Goal: Task Accomplishment & Management: Manage account settings

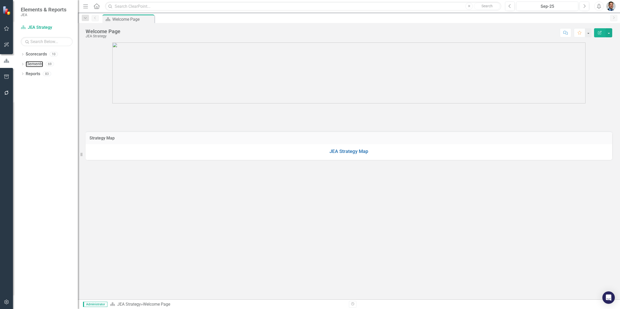
click at [32, 65] on link "Elements" at bounding box center [34, 64] width 17 height 6
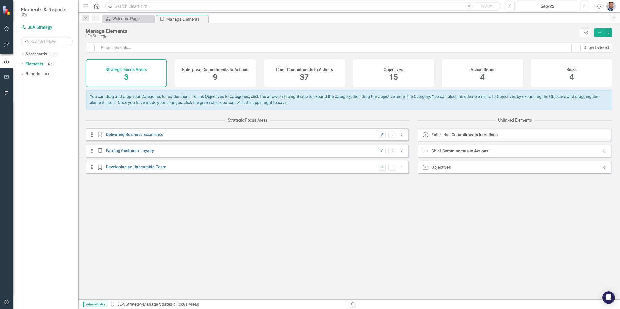
click at [401, 77] on div "Objectives 15" at bounding box center [393, 73] width 81 height 28
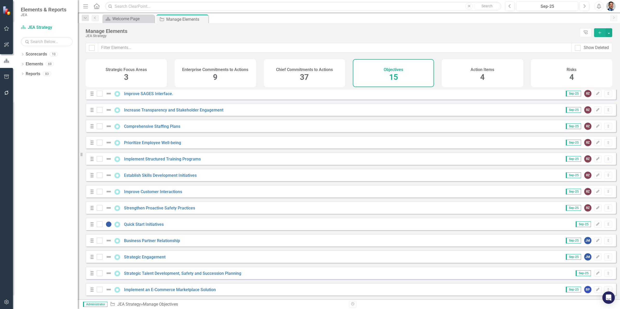
scroll to position [39, 0]
click at [159, 290] on link "Implement an E-Commerce Marketplace Solution" at bounding box center [170, 290] width 92 height 5
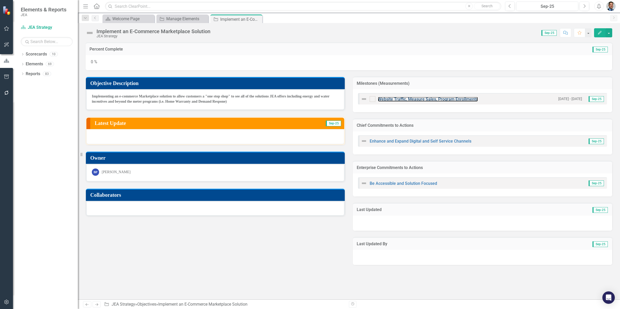
click at [424, 99] on link "Website Traffic, Measure Sales, Program Enrollments" at bounding box center [428, 99] width 100 height 5
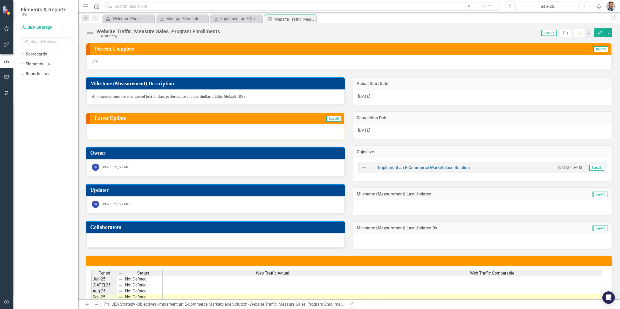
click at [152, 85] on h3 "Milestone (Measurement) Description" at bounding box center [216, 84] width 252 height 6
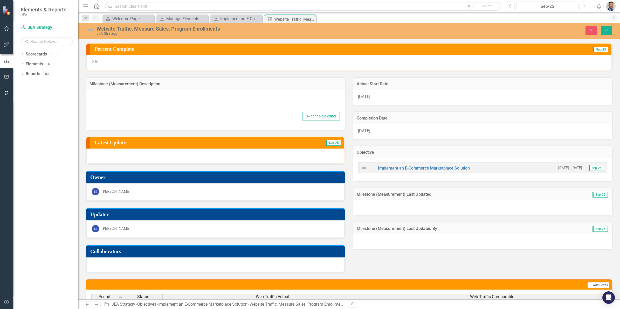
type textarea "<p><strong>All measurements are at or exceed best-in-class performance of other…"
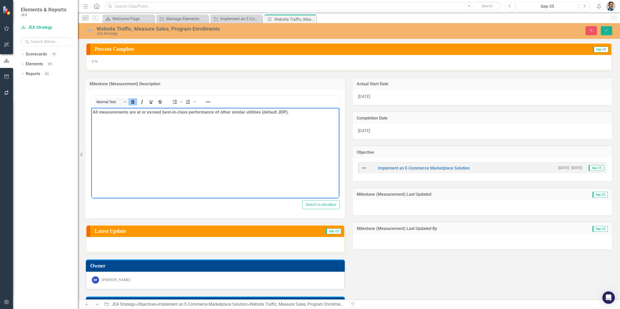
click at [127, 113] on strong "All measurements are at or exceed best-in-class performance of other similar ut…" at bounding box center [191, 112] width 196 height 4
copy strong "All measurements are at or exceed best-in-class performance of other similar ut…"
click at [590, 30] on icon "Close" at bounding box center [591, 31] width 5 height 4
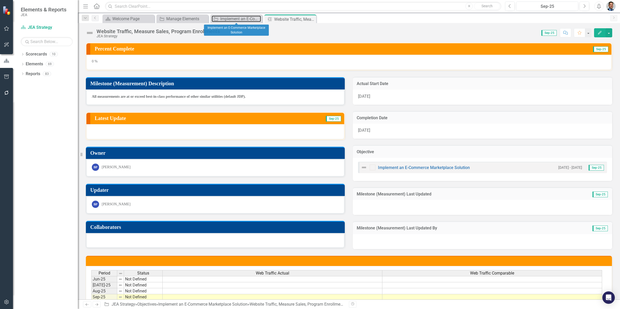
click at [237, 20] on div "Implement an E-Commerce Marketplace Solution" at bounding box center [240, 19] width 41 height 6
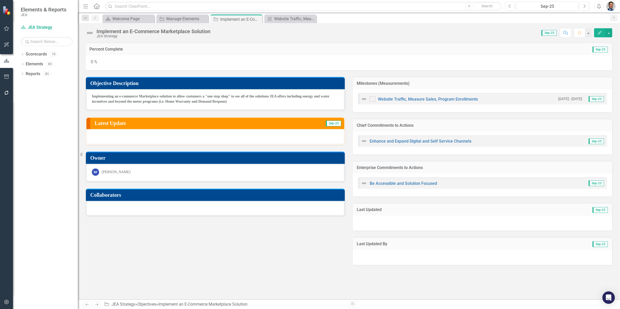
click at [434, 82] on h3 "Milestones (Measurements)" at bounding box center [483, 83] width 252 height 5
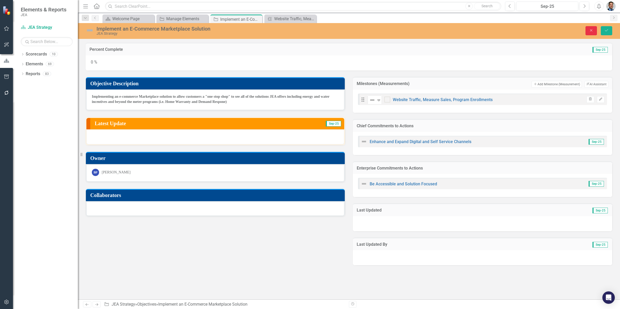
click at [592, 29] on icon "button" at bounding box center [592, 30] width 2 height 2
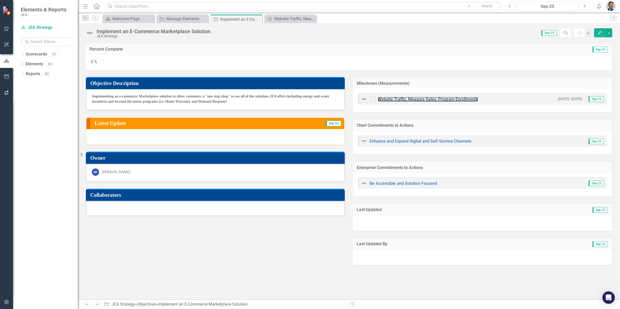
click at [432, 99] on link "Website Traffic, Measure Sales, Program Enrollments" at bounding box center [428, 99] width 100 height 5
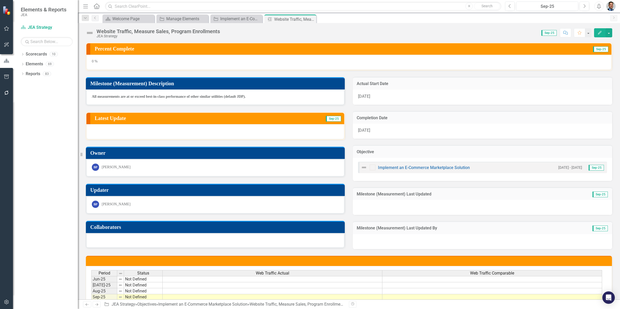
click at [146, 30] on div "Website Traffic, Measure Sales, Program Enrollments" at bounding box center [159, 32] width 124 height 6
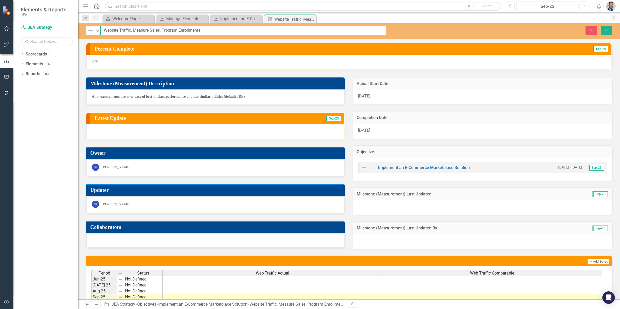
drag, startPoint x: 131, startPoint y: 30, endPoint x: 231, endPoint y: 34, distance: 100.0
click at [231, 34] on input "Website Traffic, Measure Sales, Program Enrollments" at bounding box center [243, 31] width 286 height 10
type input "Website Traffic"
click at [593, 32] on icon "Close" at bounding box center [591, 31] width 5 height 4
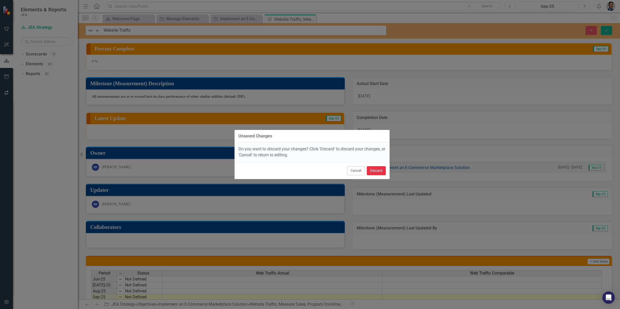
click at [375, 169] on button "Discard" at bounding box center [376, 170] width 19 height 9
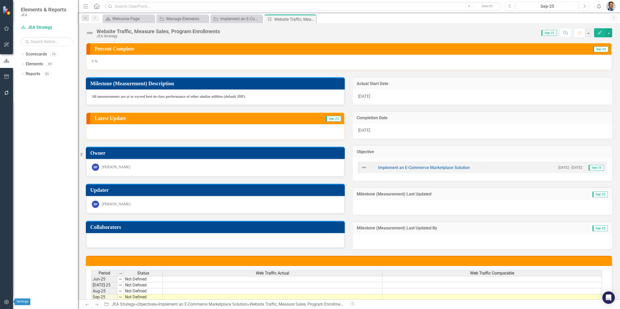
click at [5, 303] on icon "button" at bounding box center [6, 302] width 5 height 4
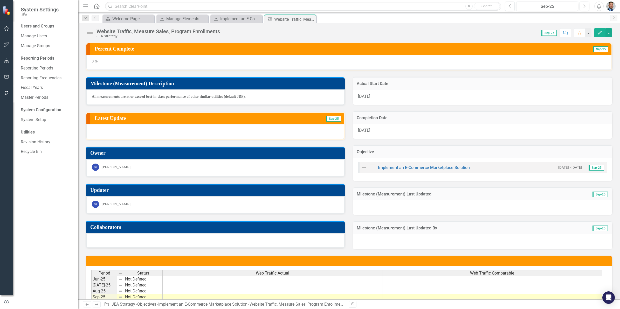
click at [150, 29] on div "Website Traffic, Measure Sales, Program Enrollments" at bounding box center [159, 32] width 124 height 6
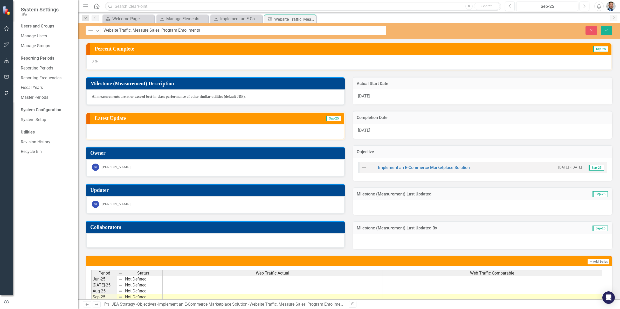
click at [150, 29] on input "Website Traffic, Measure Sales, Program Enrollments" at bounding box center [243, 31] width 286 height 10
click at [131, 30] on input "Website Traffic, Measure Sales, Program Enrollments" at bounding box center [243, 31] width 286 height 10
drag, startPoint x: 131, startPoint y: 30, endPoint x: 267, endPoint y: 34, distance: 135.6
click at [267, 34] on input "Website Traffic, Measure Sales, Program Enrollments" at bounding box center [243, 31] width 286 height 10
type input "Website Traffic"
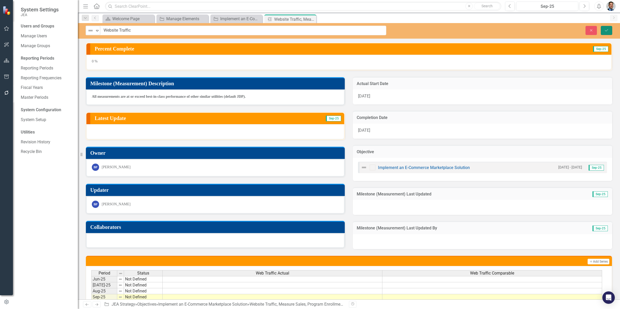
click at [607, 32] on icon "Save" at bounding box center [607, 31] width 5 height 4
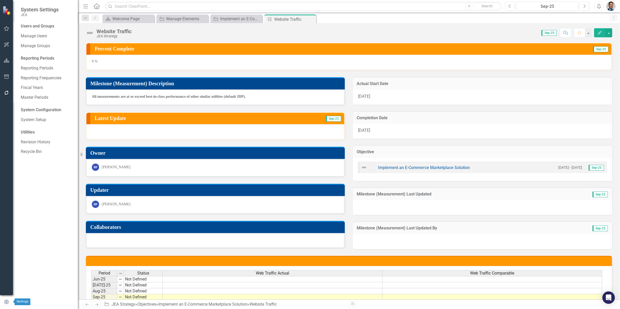
click at [8, 303] on icon "button" at bounding box center [7, 302] width 6 height 5
click at [36, 120] on link "System Setup" at bounding box center [47, 120] width 52 height 6
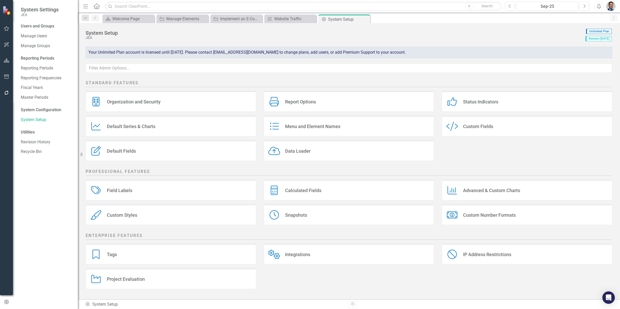
click at [319, 104] on div "Report Options Report Options" at bounding box center [349, 101] width 171 height 21
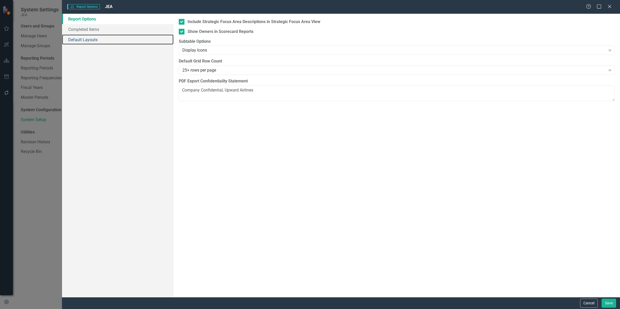
click at [87, 39] on link "Default Layouts" at bounding box center [118, 40] width 112 height 10
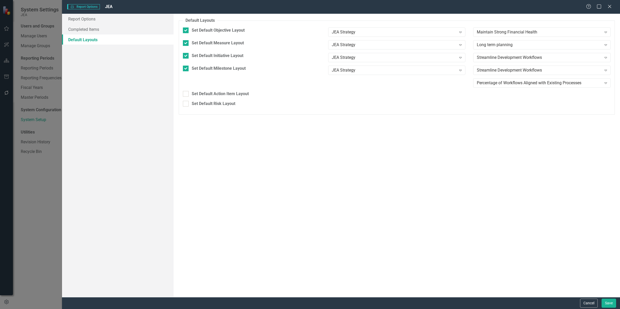
click at [604, 71] on icon "Expand" at bounding box center [606, 70] width 5 height 4
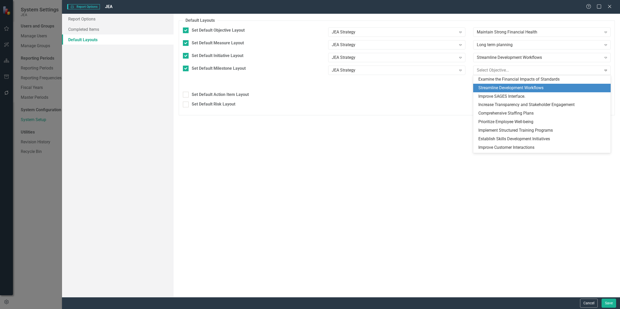
scroll to position [8, 0]
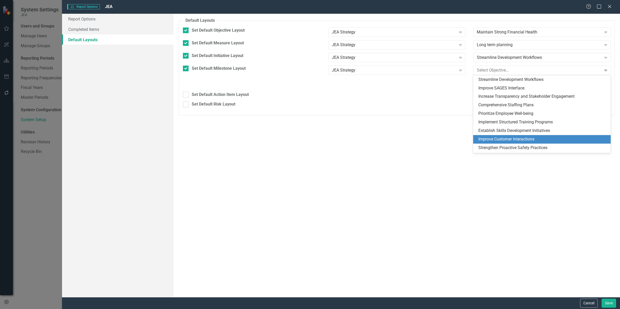
click at [516, 138] on div "Improve Customer Interactions" at bounding box center [543, 140] width 129 height 6
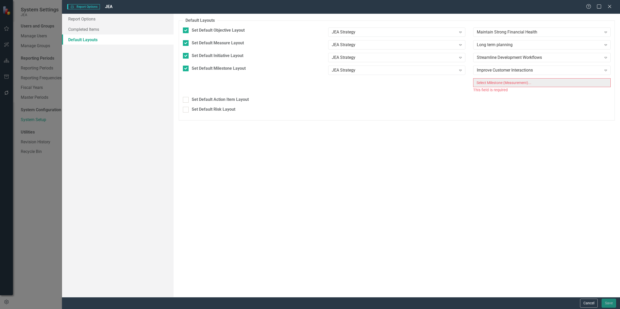
click at [551, 69] on div "Improve Customer Interactions" at bounding box center [539, 70] width 125 height 6
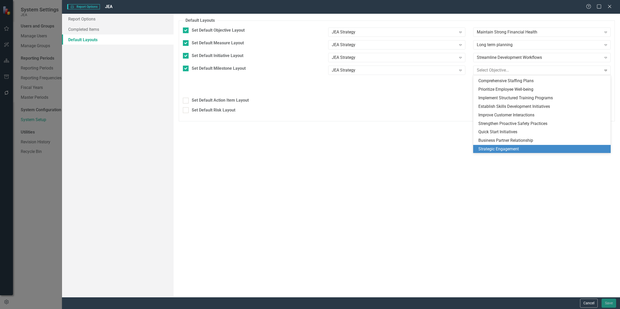
scroll to position [50, 0]
click at [553, 150] on div "Implement an E-Commerce Marketplace Solution" at bounding box center [543, 149] width 129 height 6
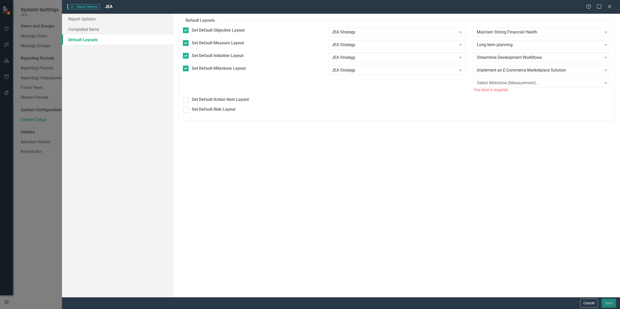
click at [549, 85] on div "Select Milestone (Measurement)..." at bounding box center [539, 83] width 125 height 6
click at [519, 92] on div "Website Traffic" at bounding box center [543, 92] width 129 height 6
click at [612, 302] on button "Save" at bounding box center [609, 303] width 15 height 9
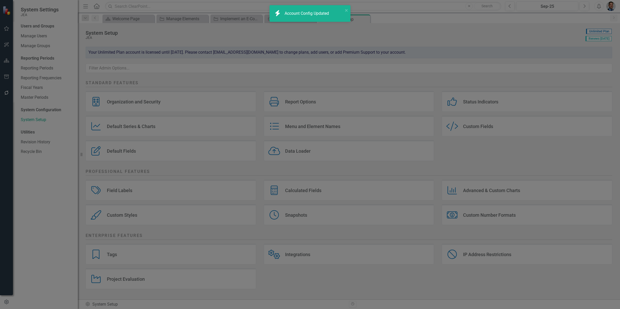
checkbox input "false"
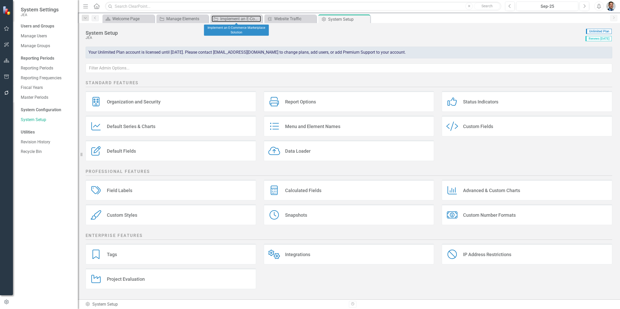
click at [233, 18] on div "Implement an E-Commerce Marketplace Solution" at bounding box center [240, 19] width 41 height 6
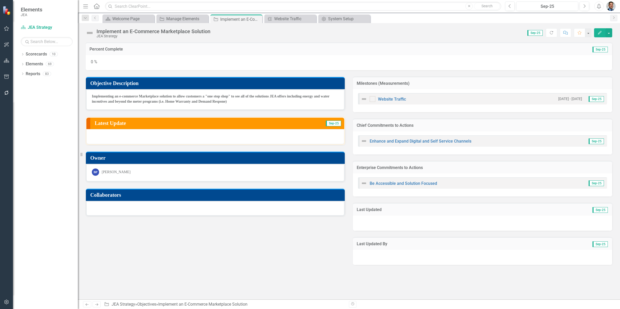
click at [483, 85] on h3 "Milestones (Measurements)" at bounding box center [483, 83] width 252 height 5
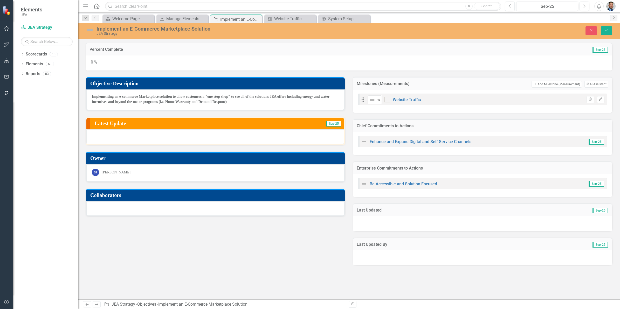
click at [559, 85] on button "Add Add Milestone (Measurement)" at bounding box center [557, 84] width 50 height 7
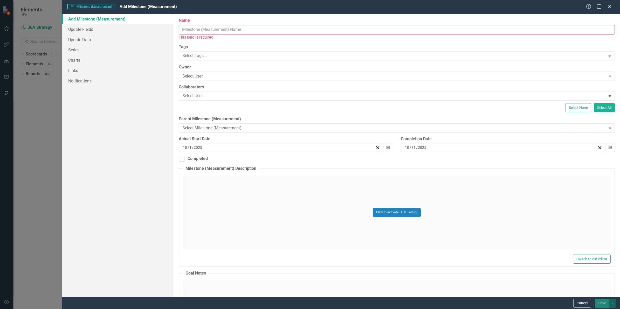
click at [242, 29] on input "Name" at bounding box center [397, 30] width 436 height 10
paste input "Measure Sales"
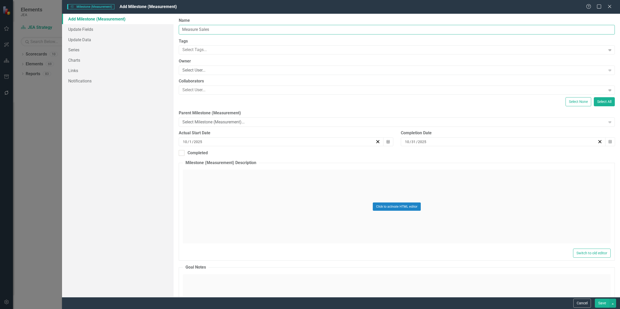
type input "Measure Sales"
click at [235, 70] on div "Select User..." at bounding box center [394, 70] width 423 height 6
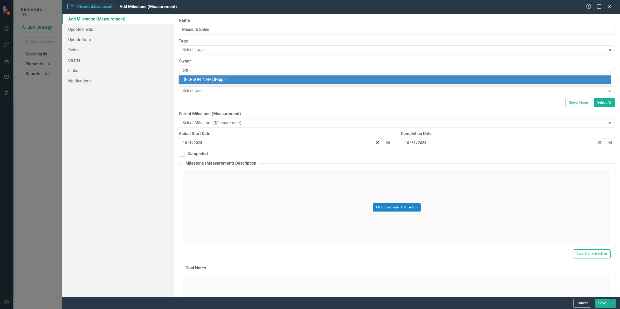
type input "[PERSON_NAME]"
click at [215, 81] on div "[PERSON_NAME] in" at bounding box center [396, 80] width 424 height 6
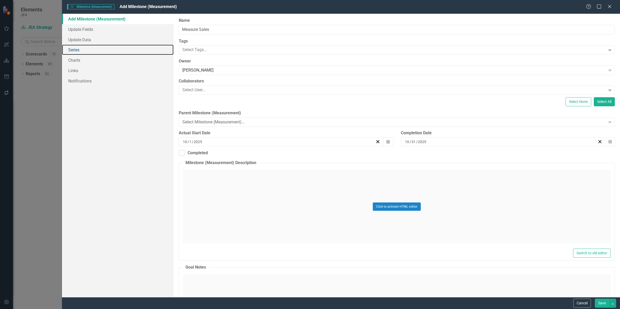
click at [71, 51] on link "Series" at bounding box center [118, 50] width 112 height 10
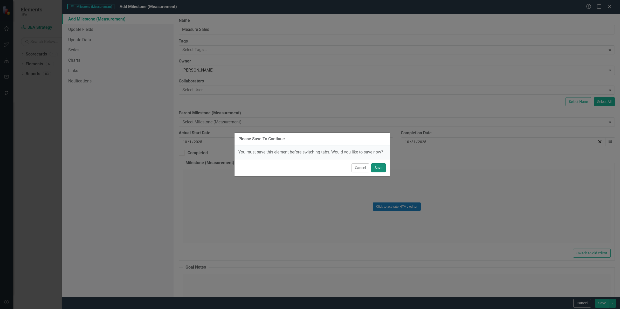
click at [379, 167] on button "Save" at bounding box center [378, 168] width 15 height 9
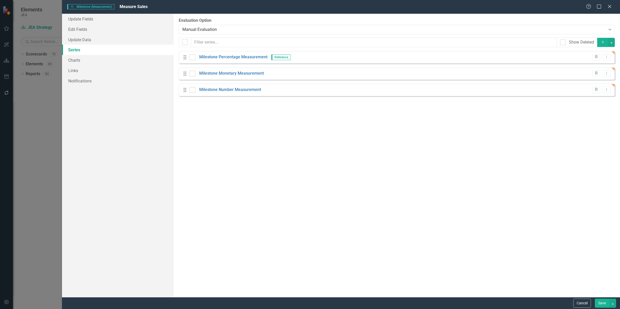
click at [191, 73] on input "checkbox" at bounding box center [191, 72] width 3 height 3
checkbox input "true"
click at [600, 302] on button "Save" at bounding box center [602, 303] width 15 height 9
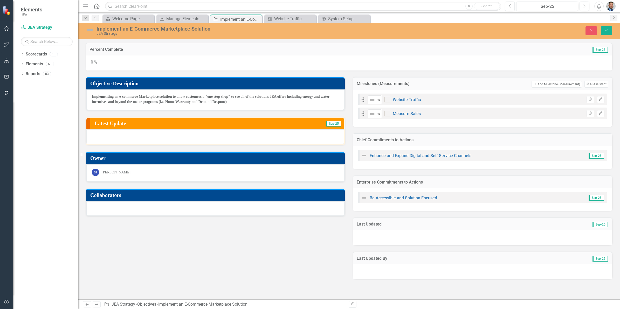
click at [554, 84] on button "Add Add Milestone (Measurement)" at bounding box center [557, 84] width 50 height 7
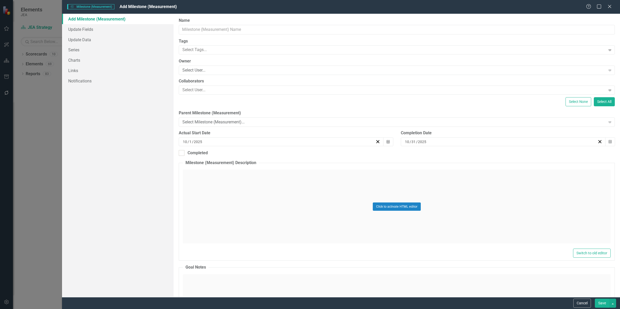
type input "https://"
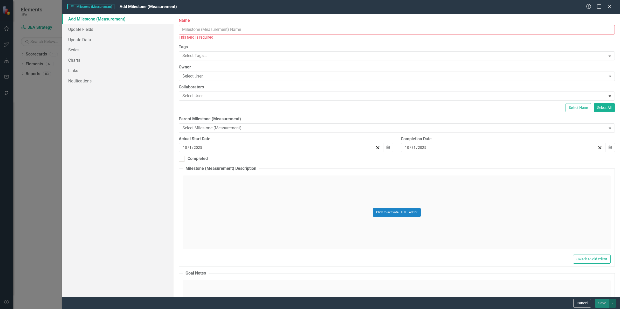
click at [225, 31] on input "Name" at bounding box center [397, 30] width 436 height 10
paste input "Program Enrollments"
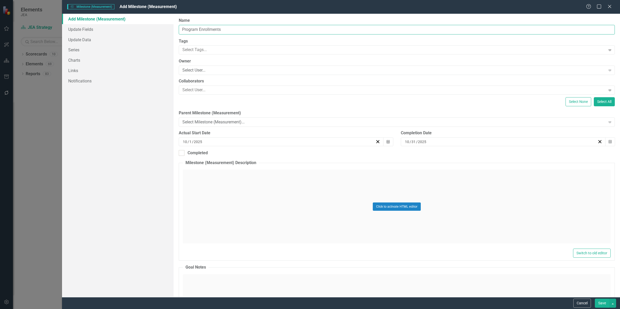
type input "Program Enrollments"
click at [219, 71] on div "Select User..." at bounding box center [394, 70] width 423 height 6
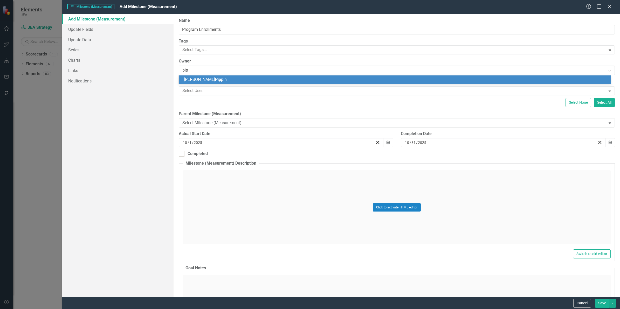
type input "[PERSON_NAME]"
click at [212, 80] on div "[PERSON_NAME] in" at bounding box center [396, 80] width 424 height 6
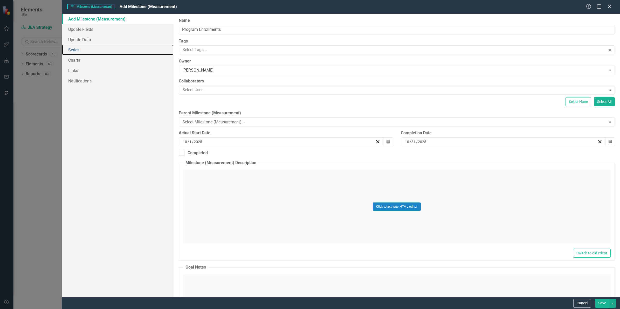
click at [76, 48] on link "Series" at bounding box center [118, 50] width 112 height 10
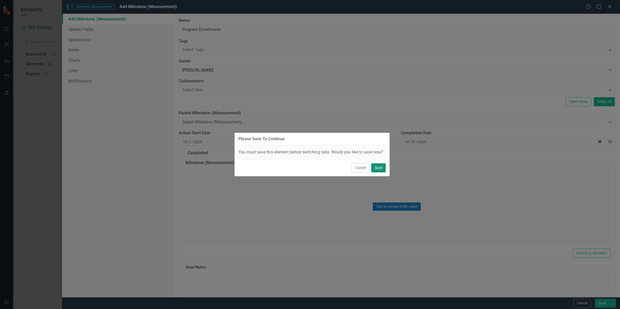
click at [383, 169] on button "Save" at bounding box center [378, 168] width 15 height 9
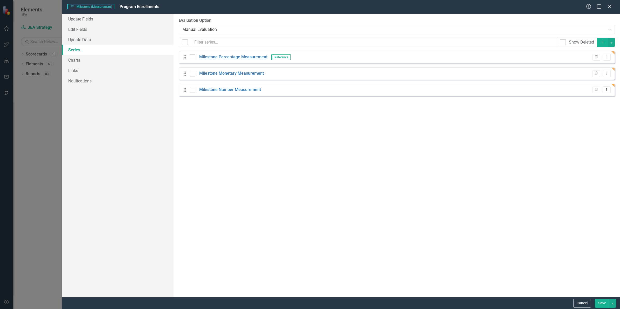
click at [601, 303] on button "Save" at bounding box center [602, 303] width 15 height 9
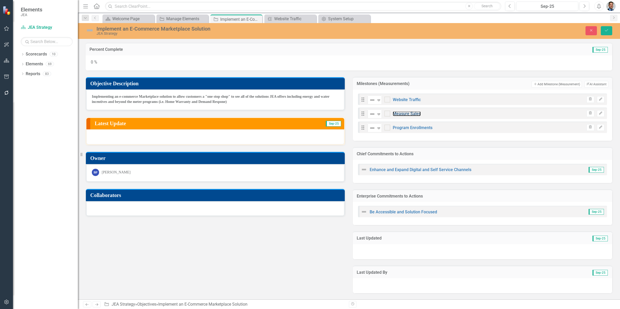
click at [409, 114] on link "Measure Sales" at bounding box center [407, 113] width 28 height 5
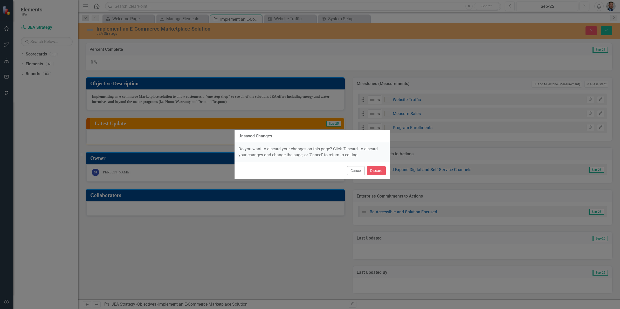
click at [355, 172] on button "Cancel" at bounding box center [356, 170] width 18 height 9
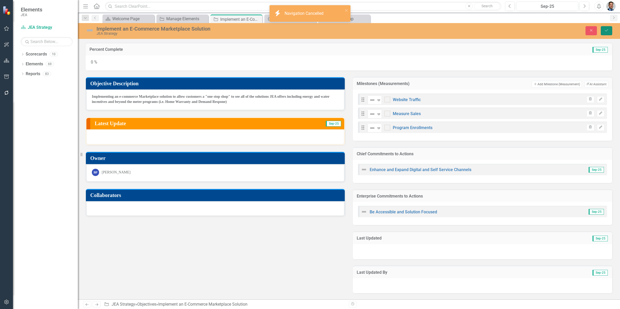
click at [606, 31] on icon "submit" at bounding box center [606, 30] width 3 height 2
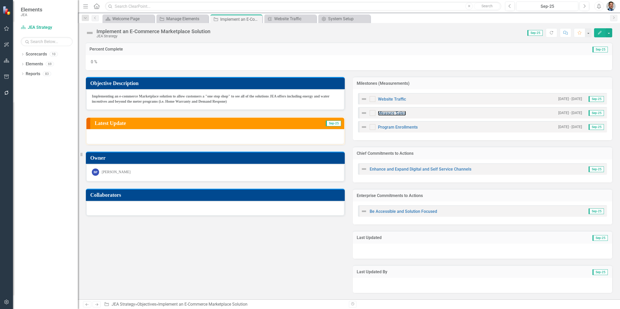
click at [393, 111] on link "Measure Sales" at bounding box center [392, 113] width 28 height 5
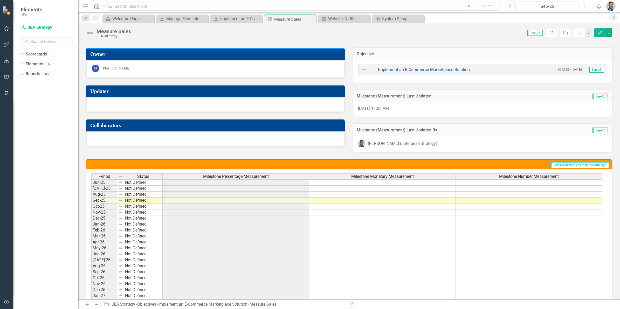
scroll to position [32, 0]
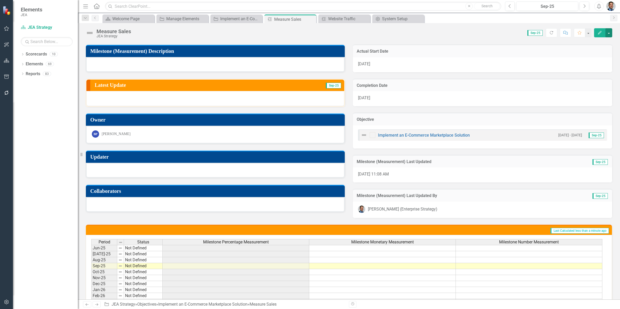
click at [610, 32] on button "button" at bounding box center [609, 32] width 7 height 9
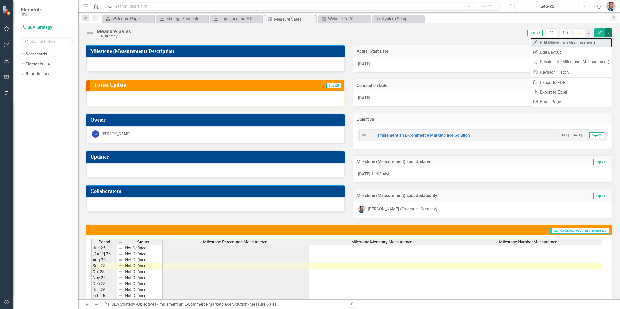
click at [556, 42] on link "Edit Edit Milestone (Measurement)" at bounding box center [572, 43] width 82 height 10
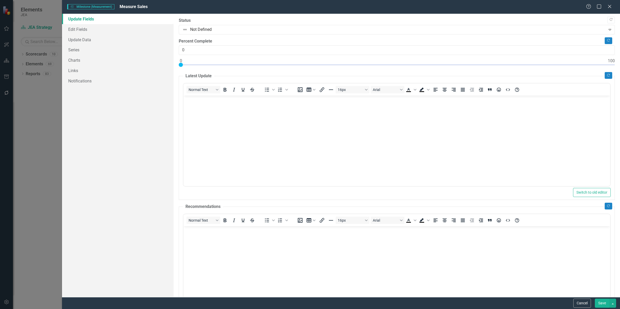
scroll to position [0, 0]
click at [71, 48] on link "Series" at bounding box center [118, 50] width 112 height 10
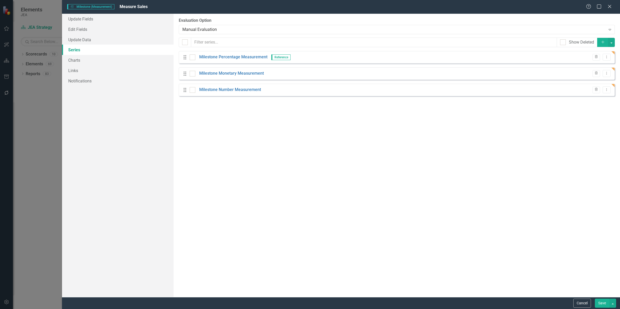
click at [596, 59] on button "Trash" at bounding box center [597, 57] width 8 height 7
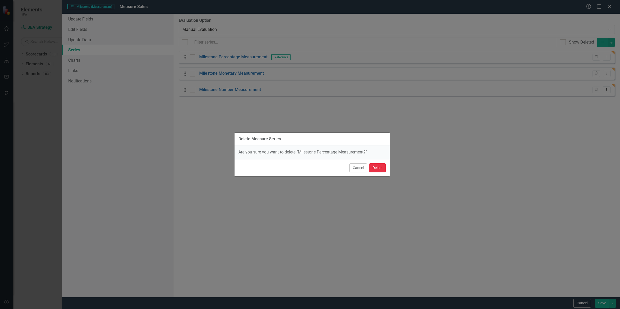
click at [377, 169] on button "Delete" at bounding box center [377, 168] width 17 height 9
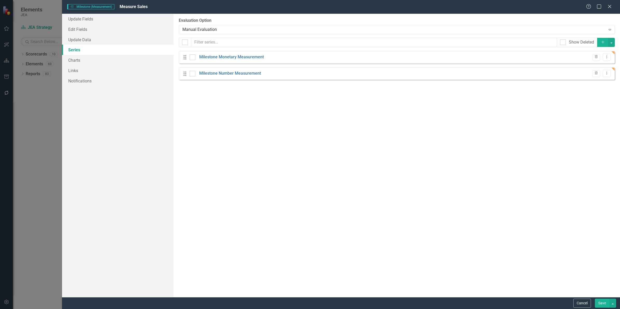
click at [596, 58] on icon "Trash" at bounding box center [597, 57] width 4 height 3
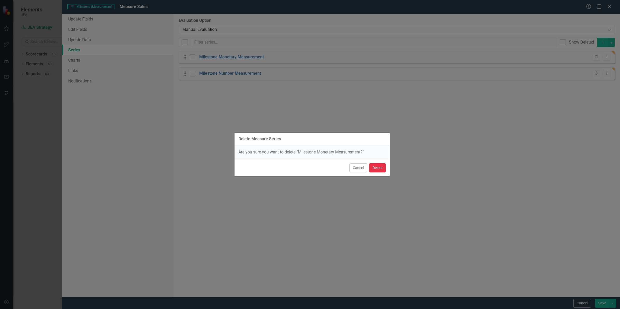
click at [383, 171] on button "Delete" at bounding box center [377, 168] width 17 height 9
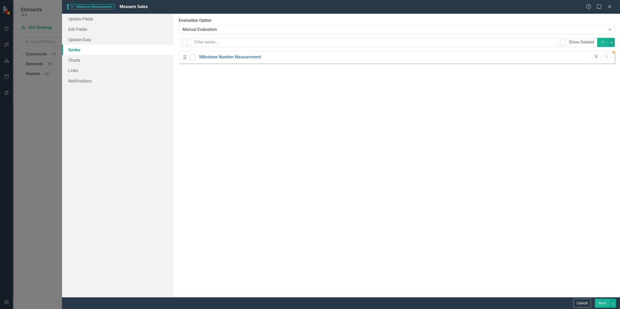
click at [596, 58] on icon "Trash" at bounding box center [597, 57] width 4 height 3
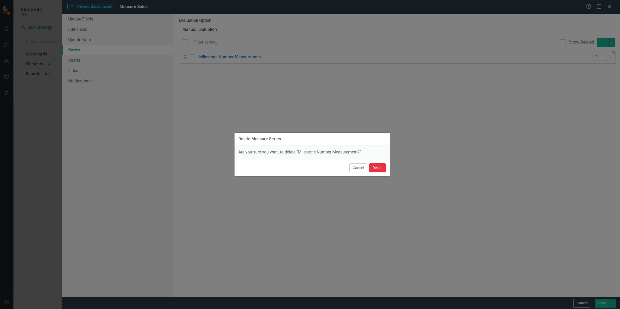
click at [379, 170] on button "Delete" at bounding box center [377, 168] width 17 height 9
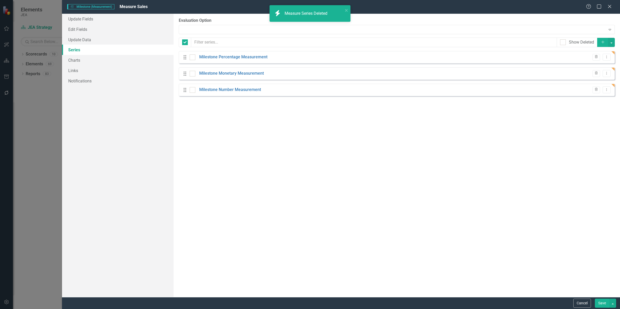
checkbox input "false"
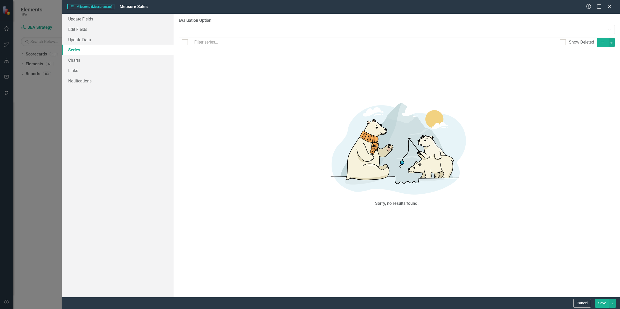
click at [604, 43] on icon "Add" at bounding box center [603, 42] width 5 height 4
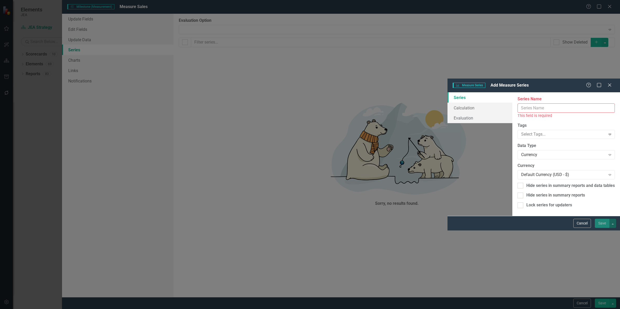
click at [518, 104] on input "Series Name" at bounding box center [566, 109] width 97 height 10
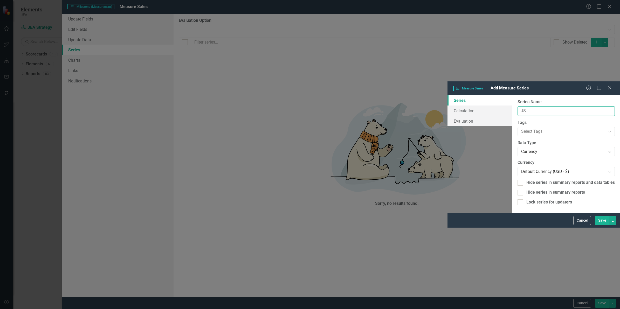
type input "J"
type input "S"
type input "Actual Sales"
click at [600, 225] on button "Save" at bounding box center [602, 220] width 15 height 9
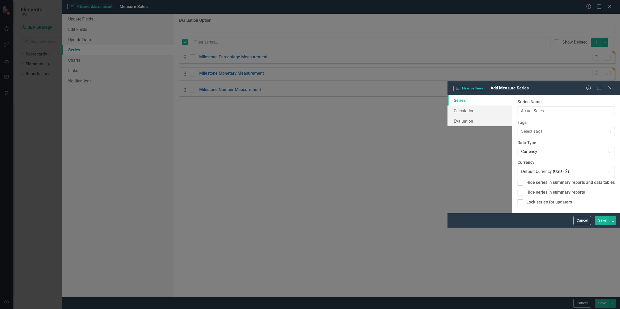
checkbox input "false"
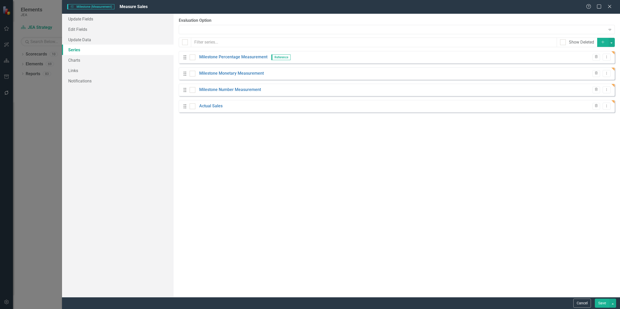
click at [605, 44] on button "Add" at bounding box center [603, 42] width 11 height 9
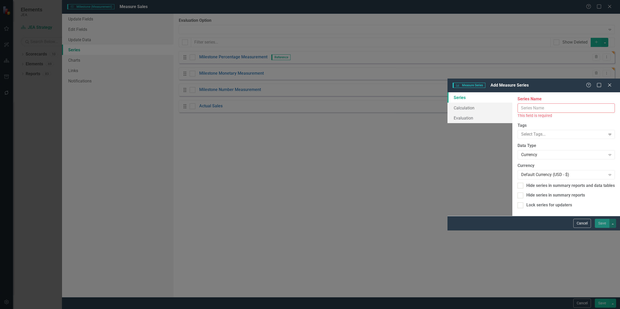
click at [518, 104] on input "Series Name" at bounding box center [566, 109] width 97 height 10
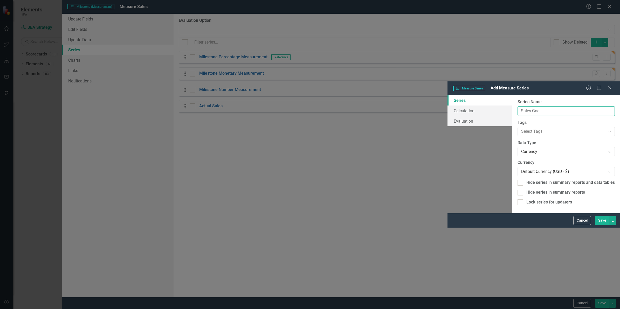
type input "Sales Goal"
click at [601, 225] on button "Save" at bounding box center [602, 220] width 15 height 9
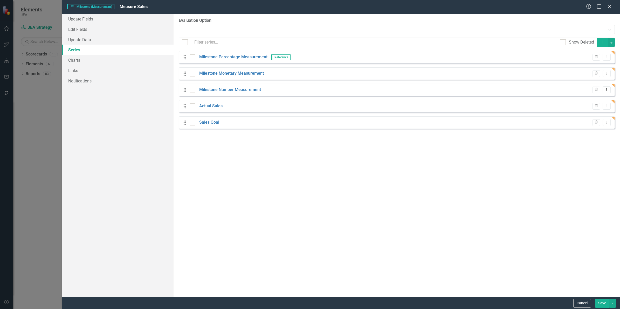
click at [193, 59] on div at bounding box center [193, 58] width 6 height 6
click at [193, 58] on input "checkbox" at bounding box center [191, 56] width 3 height 3
checkbox input "true"
click at [194, 73] on div at bounding box center [193, 74] width 6 height 6
click at [193, 73] on input "checkbox" at bounding box center [191, 72] width 3 height 3
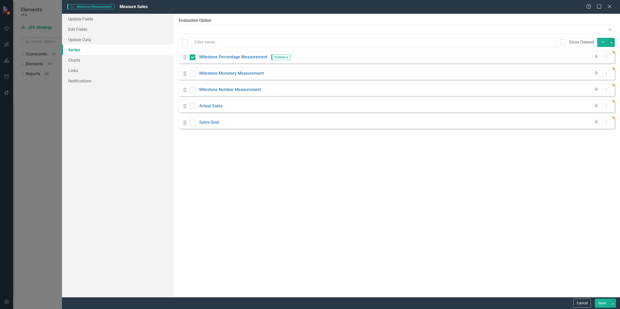
checkbox input "true"
click at [192, 91] on div at bounding box center [193, 90] width 6 height 6
click at [192, 91] on input "checkbox" at bounding box center [191, 88] width 3 height 3
checkbox input "true"
click at [612, 43] on button "button" at bounding box center [612, 42] width 7 height 9
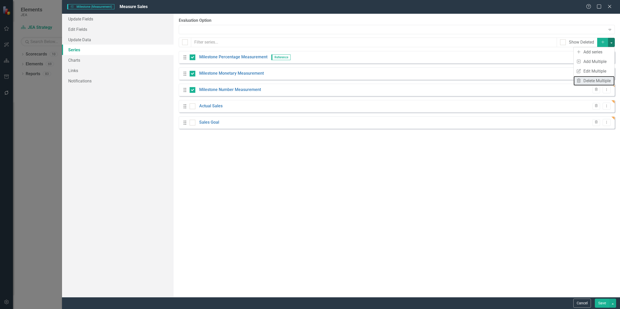
click at [596, 82] on link "Trash Delete Multiple" at bounding box center [594, 81] width 41 height 10
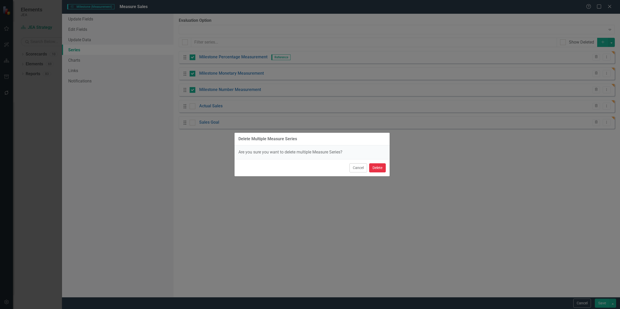
click at [381, 168] on button "Delete" at bounding box center [377, 168] width 17 height 9
checkbox input "false"
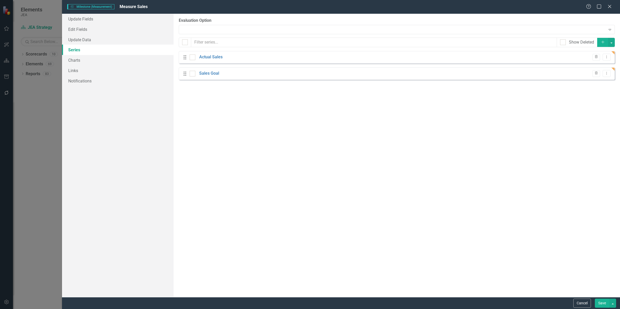
click at [600, 302] on button "Save" at bounding box center [602, 303] width 15 height 9
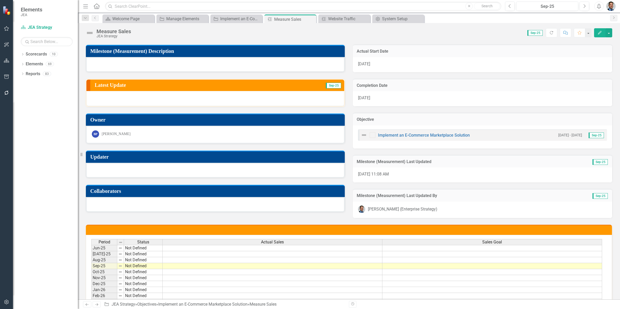
click at [118, 64] on div at bounding box center [215, 64] width 259 height 15
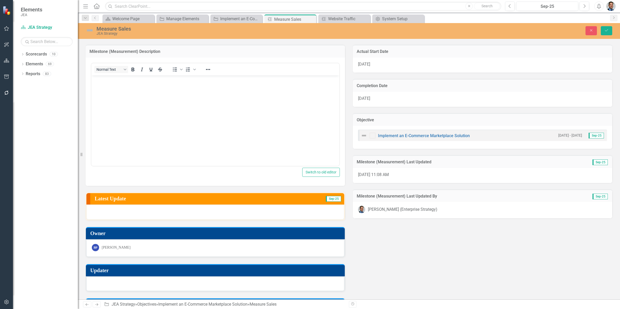
click at [110, 86] on body "Rich Text Area. Press ALT-0 for help." at bounding box center [215, 114] width 248 height 78
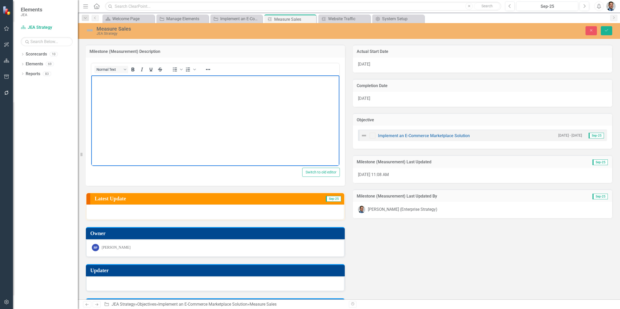
paste body "Rich Text Area. Press ALT-0 for help."
click at [106, 84] on body "Rich Text Area. Press ALT-0 for help." at bounding box center [215, 114] width 248 height 78
drag, startPoint x: 102, startPoint y: 81, endPoint x: 320, endPoint y: 90, distance: 218.5
click at [320, 90] on body "All measurements are at or exceed best-in-class performance of other similar ut…" at bounding box center [215, 114] width 248 height 78
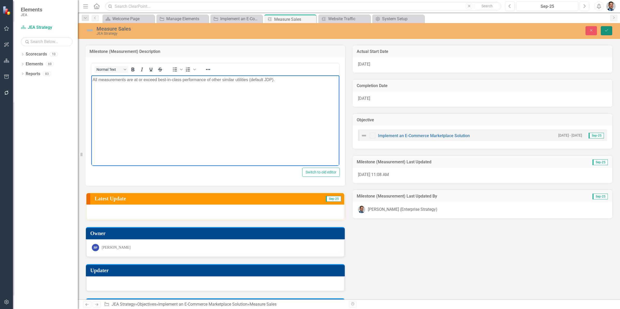
click at [605, 28] on button "Save" at bounding box center [606, 30] width 11 height 9
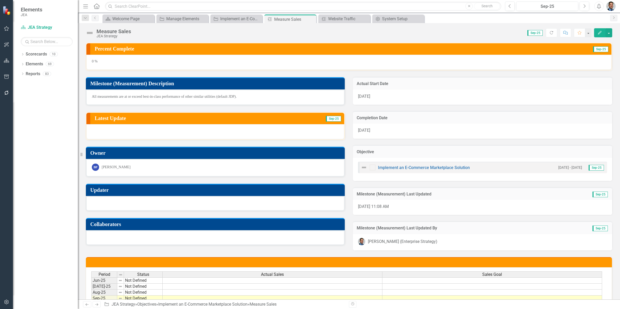
click at [137, 205] on div at bounding box center [215, 203] width 259 height 15
click at [121, 201] on div at bounding box center [215, 203] width 259 height 15
click at [138, 191] on h3 "Updater" at bounding box center [216, 190] width 252 height 6
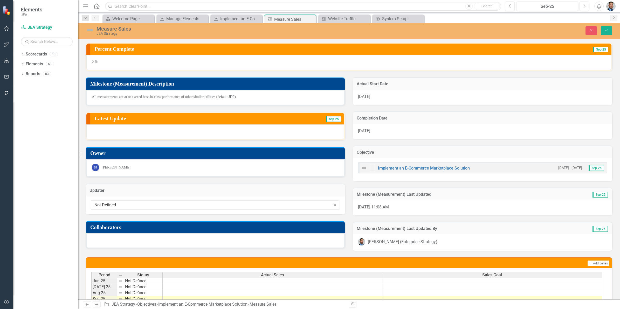
click at [134, 204] on div "Not Defined" at bounding box center [212, 205] width 237 height 6
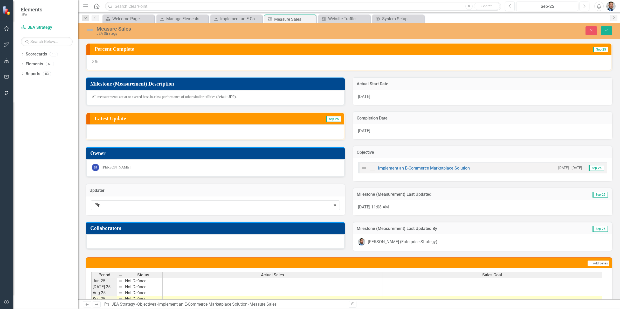
type input "[PERSON_NAME]"
click at [136, 309] on div "[PERSON_NAME] in" at bounding box center [311, 314] width 612 height 6
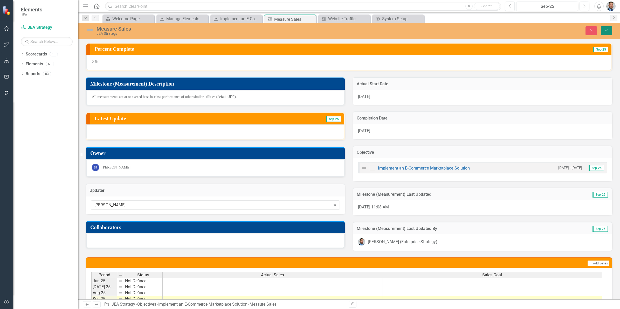
click at [604, 29] on button "Save" at bounding box center [606, 30] width 11 height 9
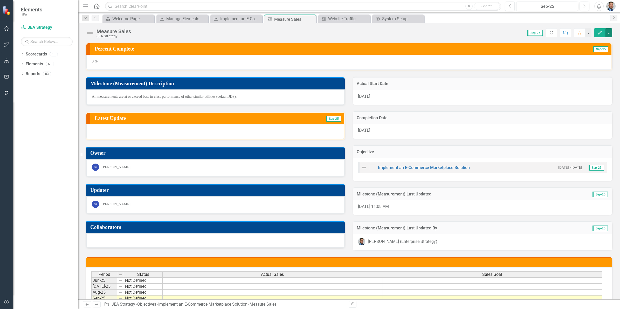
click at [611, 33] on button "button" at bounding box center [609, 32] width 7 height 9
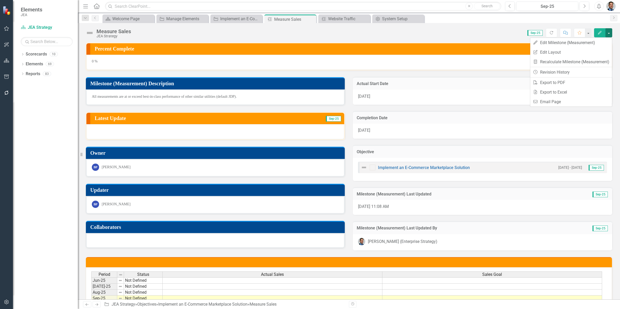
click at [475, 29] on div "Score: N/A Sep-25 Completed Refresh Comment Favorite Edit" at bounding box center [373, 32] width 479 height 9
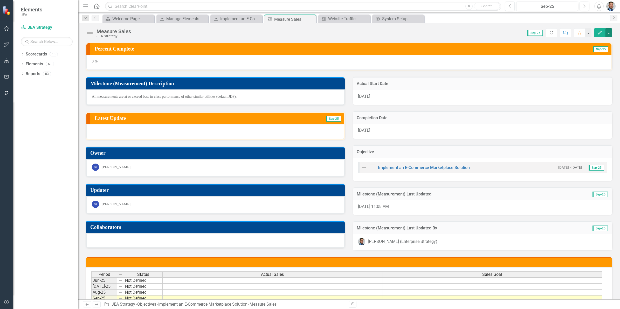
click at [609, 32] on button "button" at bounding box center [609, 32] width 7 height 9
click at [550, 52] on link "Edit Report Edit Layout" at bounding box center [572, 53] width 82 height 10
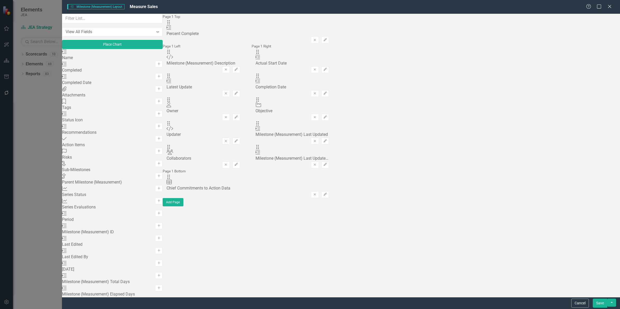
click at [327, 140] on icon "Edit" at bounding box center [325, 141] width 4 height 3
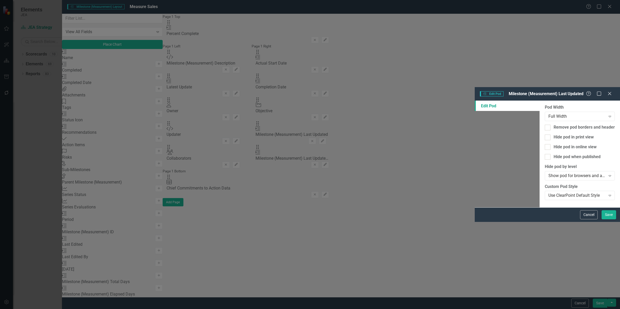
click at [609, 92] on icon "Close" at bounding box center [609, 94] width 5 height 4
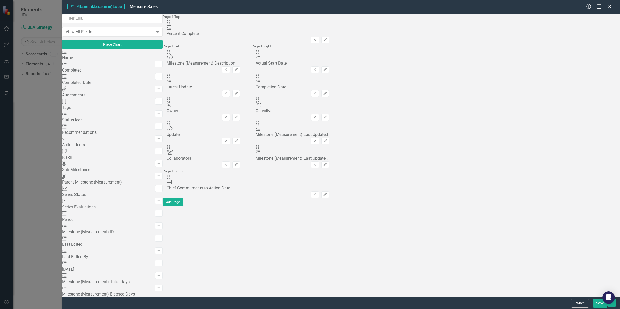
click at [583, 304] on button "Cancel" at bounding box center [581, 303] width 18 height 9
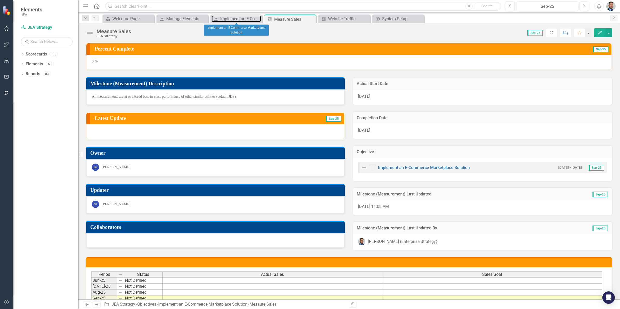
click at [238, 19] on div "Implement an E-Commerce Marketplace Solution" at bounding box center [240, 19] width 41 height 6
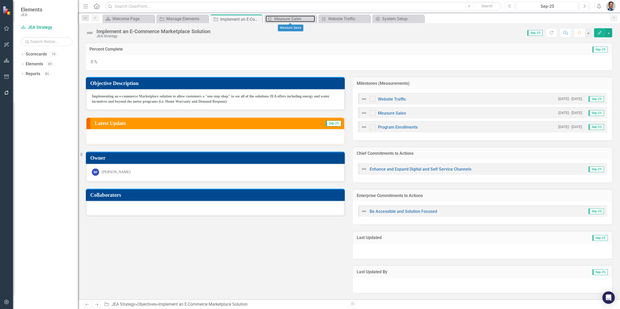
click at [285, 17] on div "Measure Sales" at bounding box center [294, 19] width 41 height 6
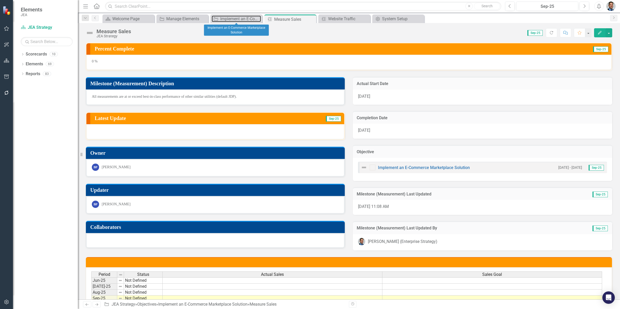
click at [229, 18] on div "Implement an E-Commerce Marketplace Solution" at bounding box center [240, 19] width 41 height 6
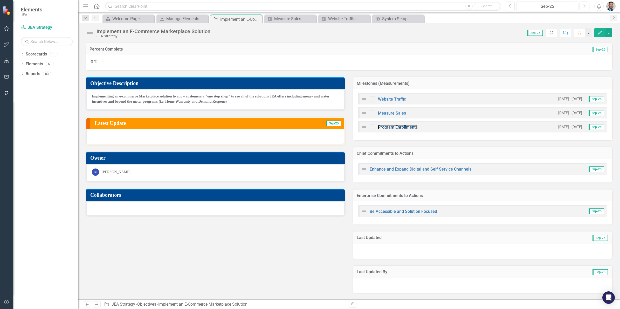
click at [403, 126] on link "Program Enrollments" at bounding box center [398, 127] width 40 height 5
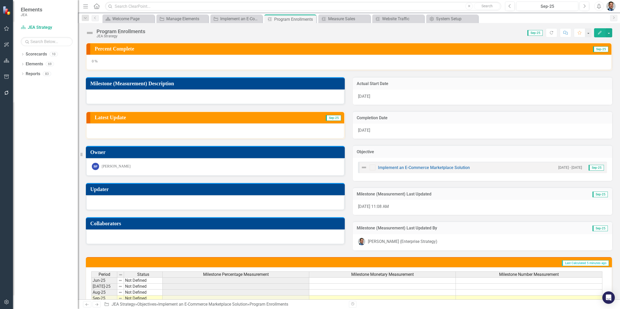
click at [177, 188] on h3 "Updater" at bounding box center [216, 190] width 252 height 6
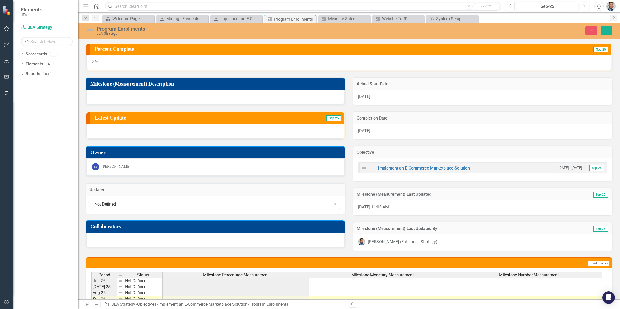
click at [171, 203] on div "Not Defined" at bounding box center [212, 205] width 237 height 6
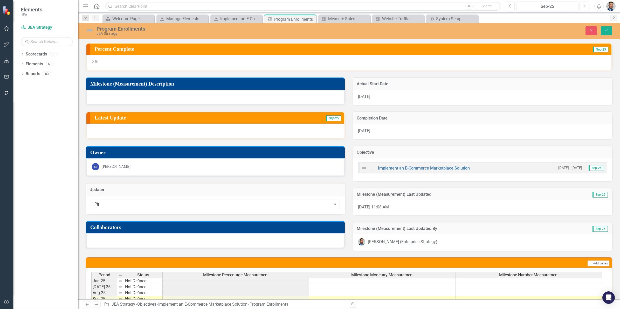
type input "[PERSON_NAME]"
click at [171, 309] on div "[PERSON_NAME] in" at bounding box center [311, 314] width 612 height 6
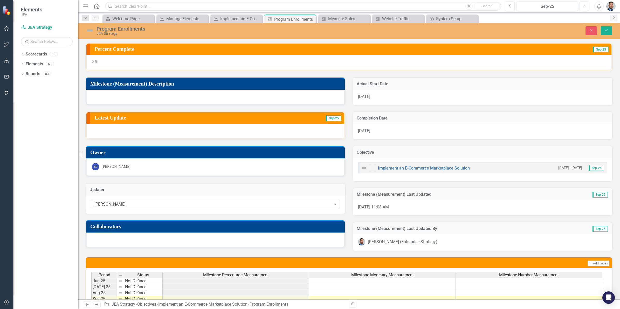
click at [150, 84] on h3 "Milestone (Measurement) Description" at bounding box center [216, 84] width 252 height 6
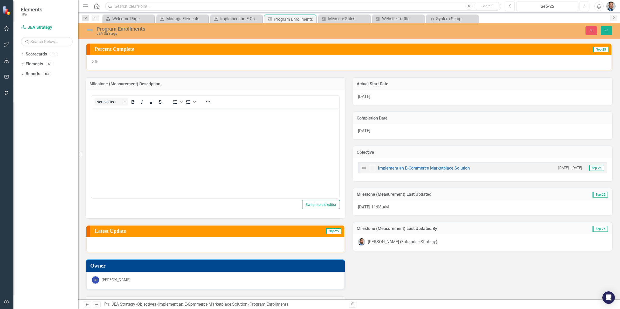
click at [133, 115] on p "Rich Text Area. Press ALT-0 for help." at bounding box center [216, 112] width 246 height 6
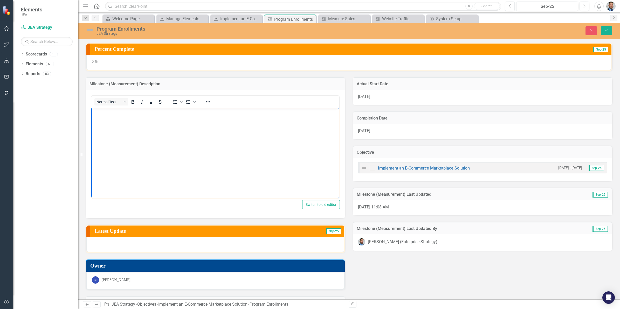
paste body "Rich Text Area. Press ALT-0 for help."
click at [604, 32] on button "Save" at bounding box center [606, 30] width 11 height 9
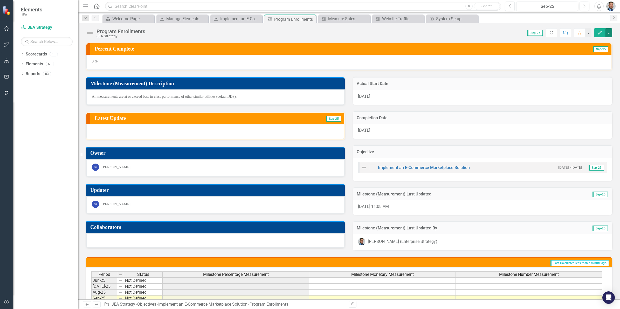
click at [608, 32] on button "button" at bounding box center [609, 32] width 7 height 9
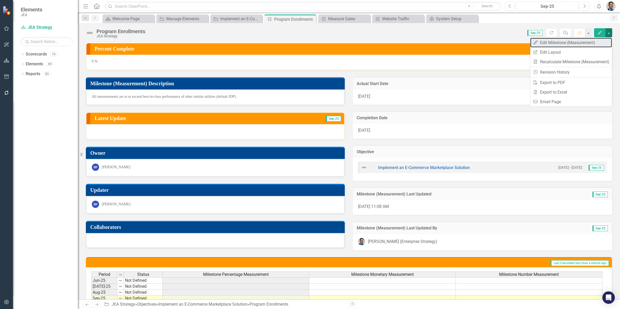
click at [545, 42] on link "Edit Edit Milestone (Measurement)" at bounding box center [572, 43] width 82 height 10
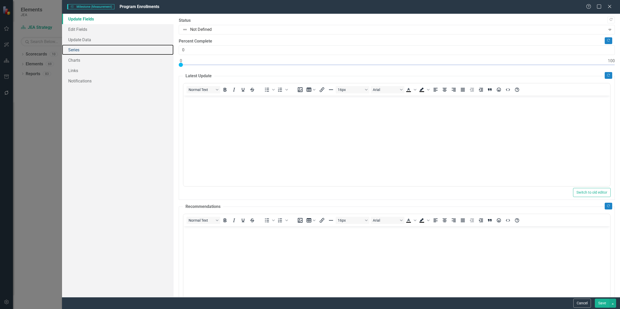
click at [68, 48] on link "Series" at bounding box center [118, 50] width 112 height 10
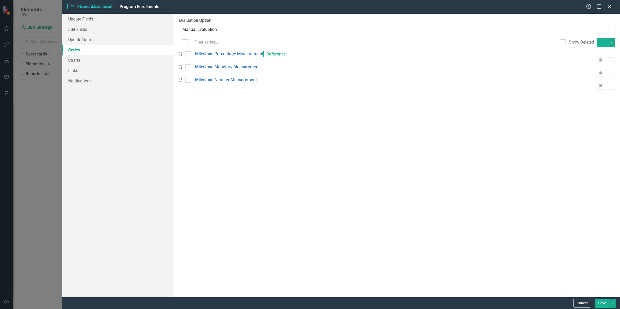
click at [604, 43] on icon "Add" at bounding box center [603, 42] width 5 height 4
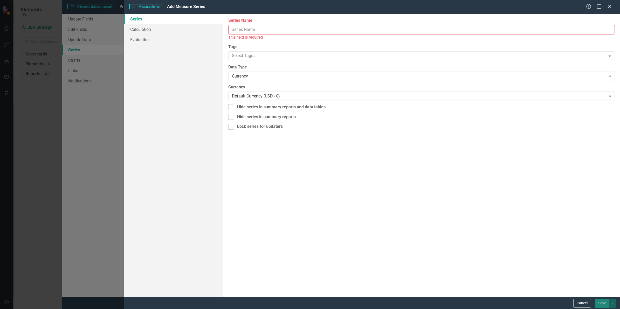
click at [250, 30] on input "Series Name" at bounding box center [421, 30] width 387 height 10
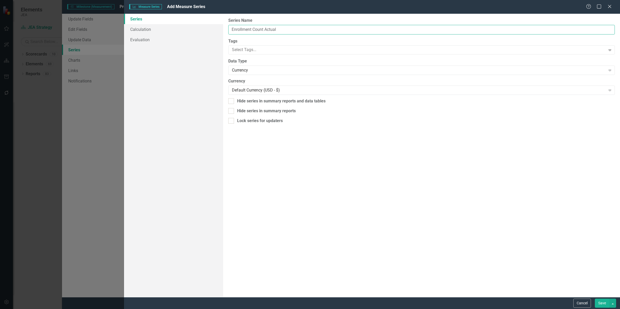
type input "Enrollment Count Actual"
click at [261, 69] on div "Currency" at bounding box center [419, 70] width 374 height 6
click at [602, 303] on button "Save" at bounding box center [602, 303] width 15 height 9
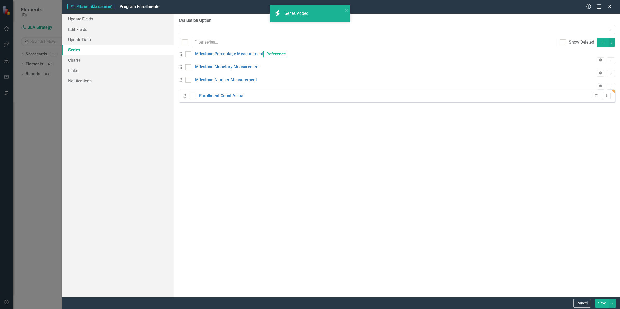
click at [602, 43] on icon "Add" at bounding box center [603, 42] width 5 height 4
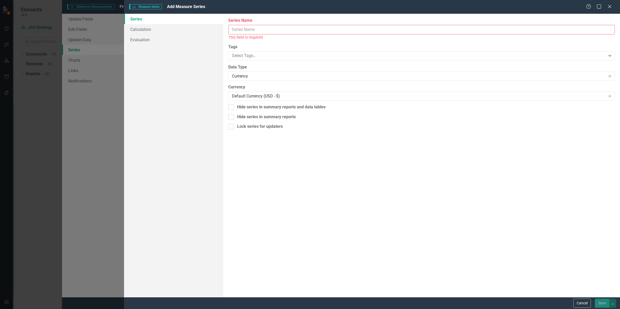
click at [252, 28] on input "Series Name" at bounding box center [421, 30] width 387 height 10
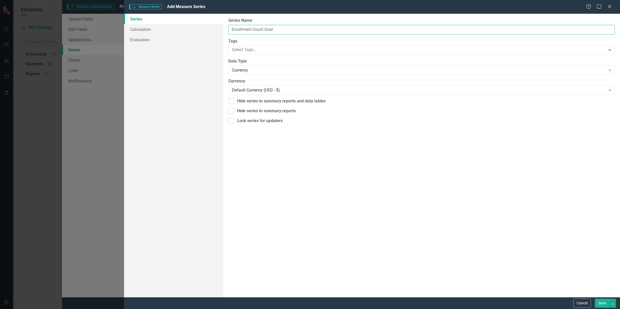
type input "Enrollment Count Goal"
click at [253, 70] on div "Currency" at bounding box center [419, 70] width 374 height 6
click at [601, 306] on button "Save" at bounding box center [602, 303] width 15 height 9
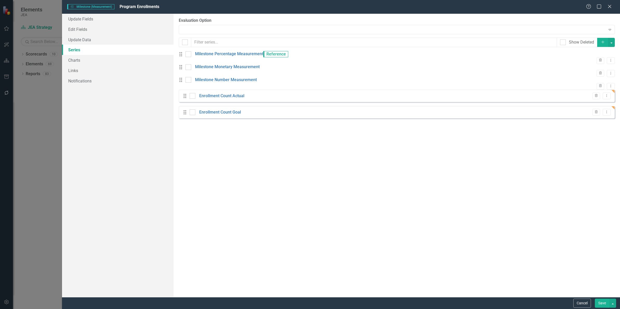
click at [191, 57] on div at bounding box center [189, 54] width 6 height 6
click at [189, 55] on input "checkbox" at bounding box center [187, 52] width 3 height 3
checkbox input "true"
click at [189, 68] on input "checkbox" at bounding box center [187, 65] width 3 height 3
checkbox input "true"
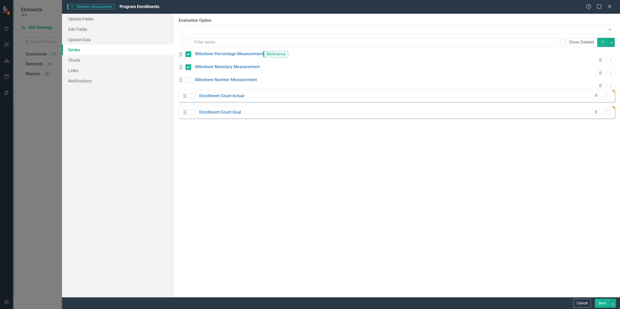
click at [191, 83] on div at bounding box center [189, 80] width 6 height 6
click at [189, 80] on input "checkbox" at bounding box center [187, 78] width 3 height 3
checkbox input "true"
click at [610, 41] on button "button" at bounding box center [612, 42] width 7 height 9
click at [592, 81] on link "Trash Delete Multiple" at bounding box center [594, 81] width 41 height 10
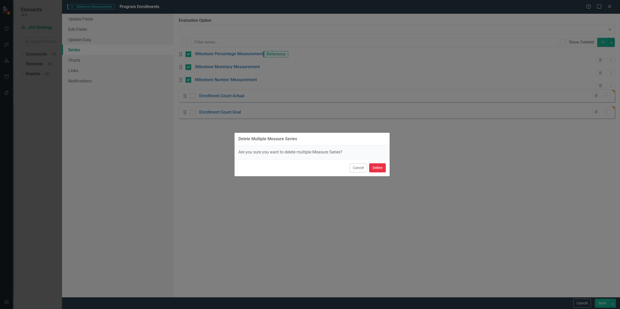
click at [373, 167] on button "Delete" at bounding box center [377, 168] width 17 height 9
checkbox input "false"
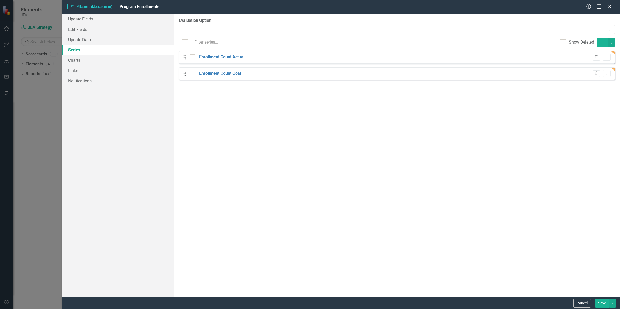
click at [600, 303] on button "Save" at bounding box center [602, 303] width 15 height 9
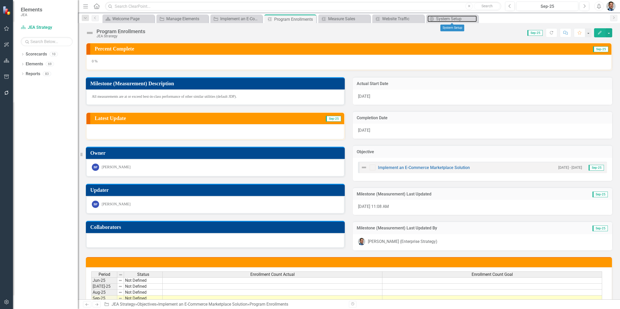
click at [447, 17] on div "System Setup" at bounding box center [456, 19] width 41 height 6
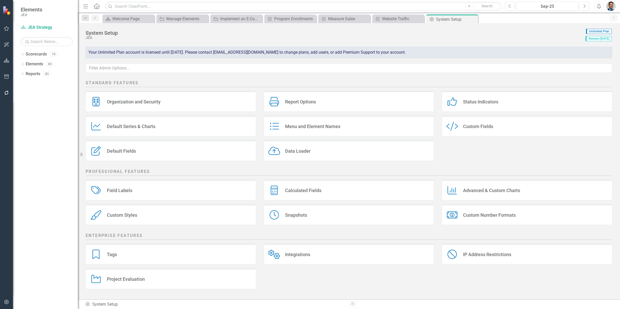
click at [110, 214] on div "Custom Styles" at bounding box center [122, 215] width 30 height 6
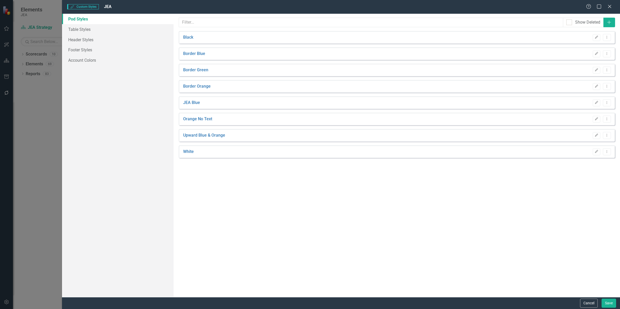
click at [597, 102] on icon "Edit" at bounding box center [597, 102] width 4 height 3
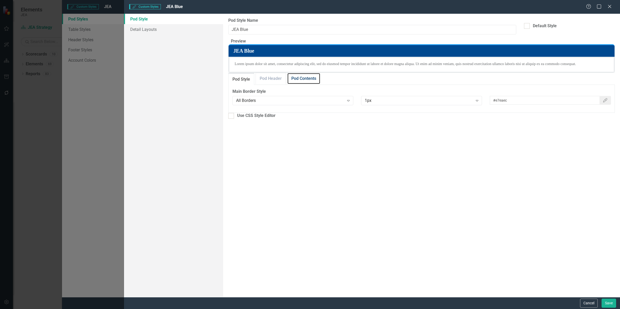
click at [305, 84] on link "Pod Contents" at bounding box center [304, 78] width 33 height 11
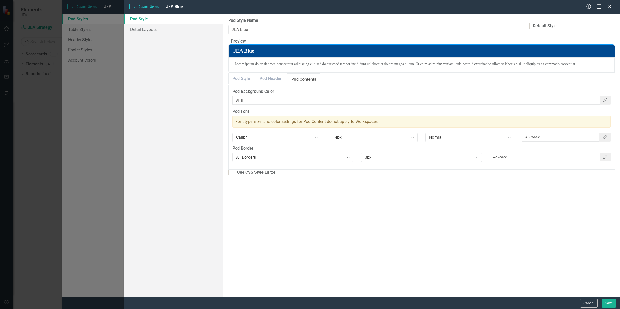
click at [611, 6] on icon "Close" at bounding box center [609, 6] width 5 height 4
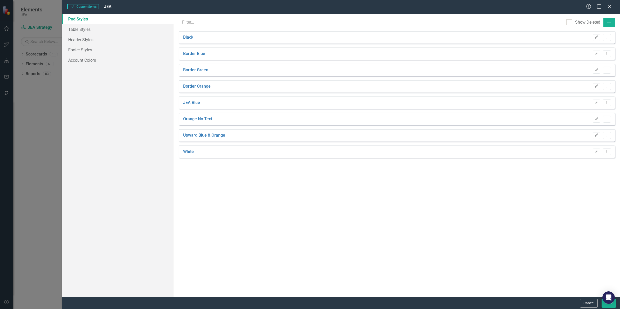
click at [196, 134] on link "Upward Blue & Orange" at bounding box center [204, 136] width 42 height 6
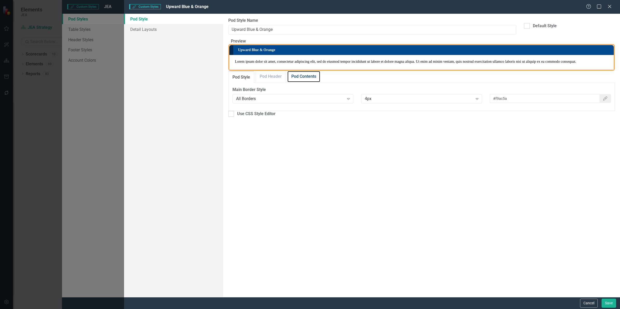
click at [304, 82] on link "Pod Contents" at bounding box center [304, 76] width 33 height 11
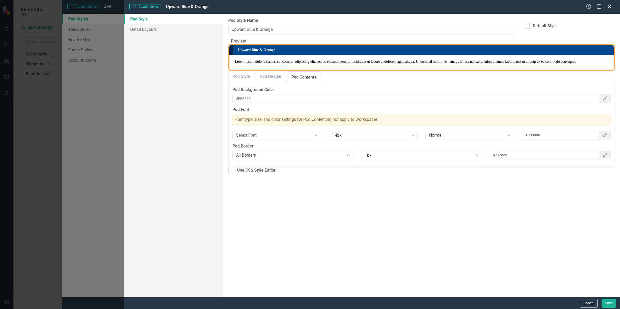
click at [612, 7] on icon "Close" at bounding box center [609, 6] width 5 height 4
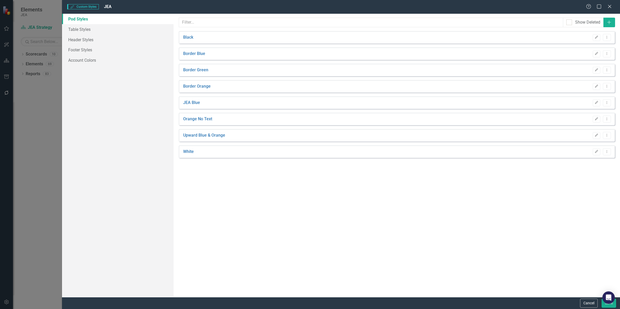
click at [195, 103] on link "JEA Blue" at bounding box center [191, 103] width 17 height 6
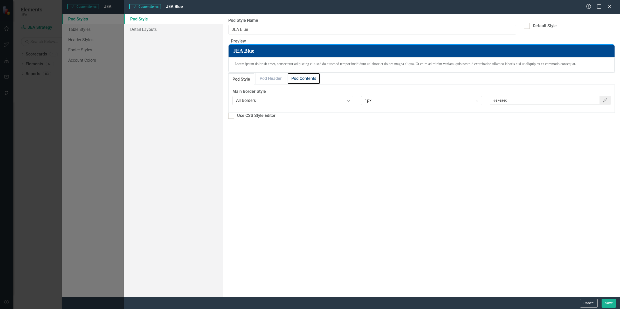
click at [304, 84] on link "Pod Contents" at bounding box center [304, 78] width 33 height 11
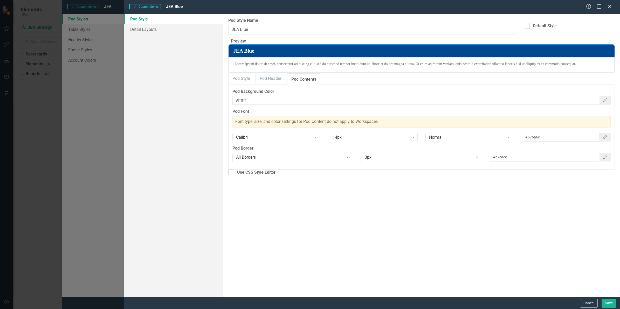
click at [611, 7] on icon at bounding box center [610, 6] width 3 height 3
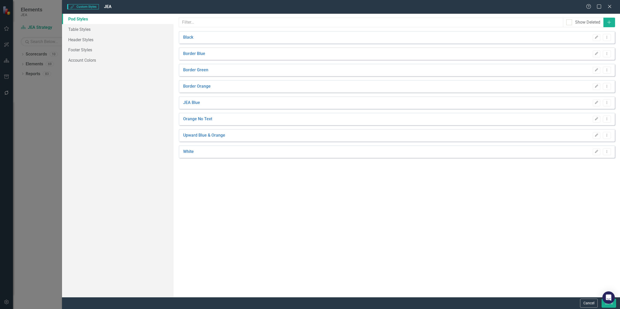
click at [190, 38] on link "Black" at bounding box center [188, 38] width 10 height 6
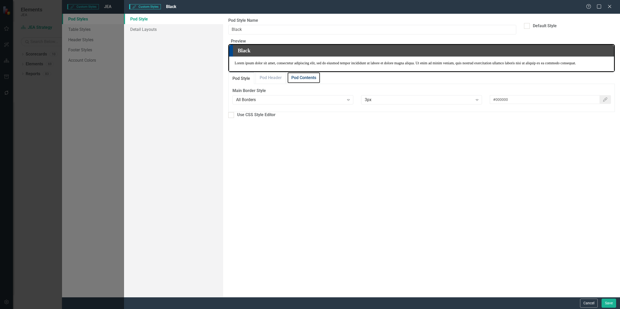
click at [301, 84] on link "Pod Contents" at bounding box center [304, 77] width 33 height 11
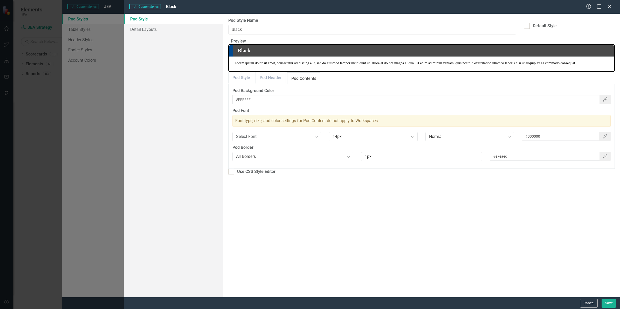
click at [613, 7] on icon "Close" at bounding box center [609, 6] width 5 height 4
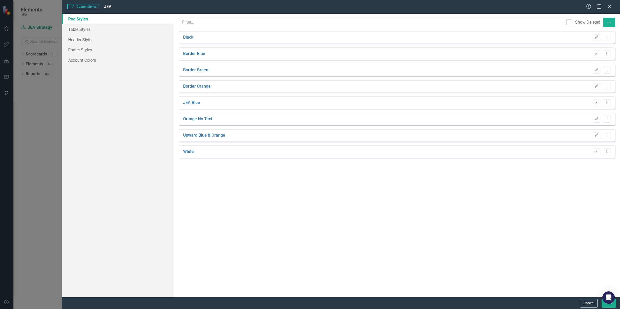
click at [194, 104] on link "JEA Blue" at bounding box center [191, 103] width 17 height 6
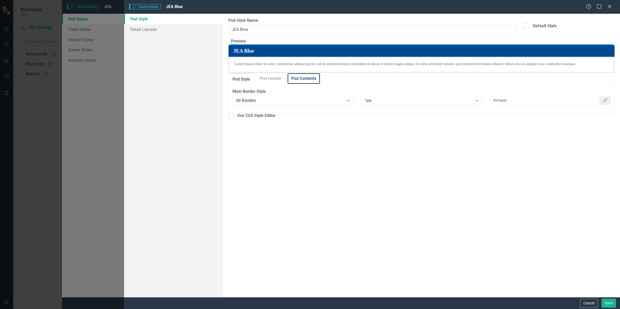
click at [305, 84] on link "Pod Contents" at bounding box center [304, 78] width 33 height 11
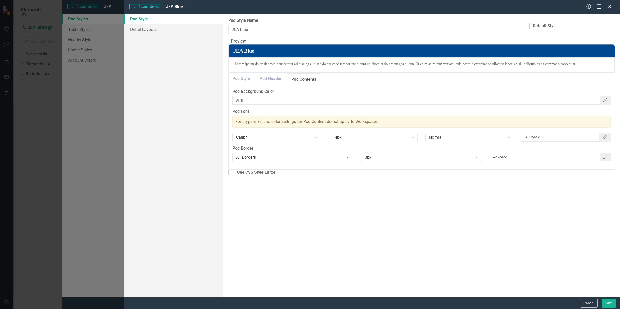
click at [414, 140] on icon "Expand" at bounding box center [412, 138] width 5 height 4
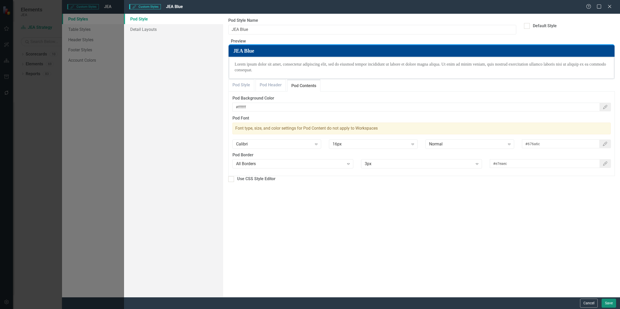
click at [611, 304] on button "Save" at bounding box center [609, 303] width 15 height 9
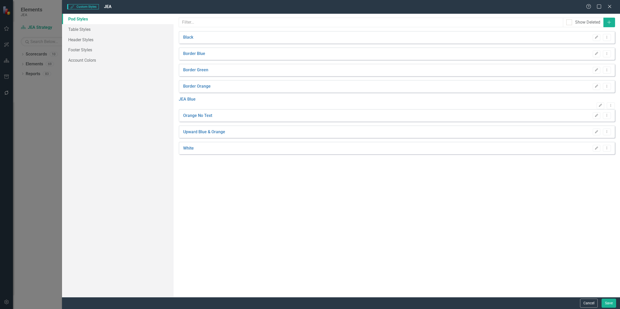
click at [208, 118] on link "Orange No Text" at bounding box center [197, 116] width 29 height 6
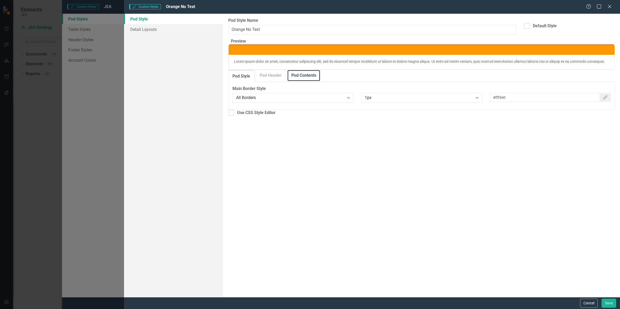
click at [307, 81] on link "Pod Contents" at bounding box center [304, 75] width 33 height 11
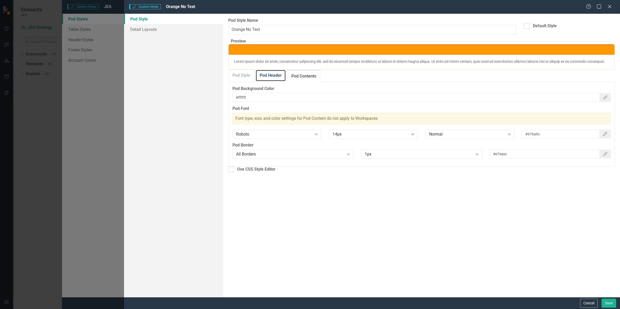
click at [280, 81] on link "Pod Header" at bounding box center [271, 75] width 30 height 11
click at [588, 304] on button "Cancel" at bounding box center [589, 303] width 18 height 9
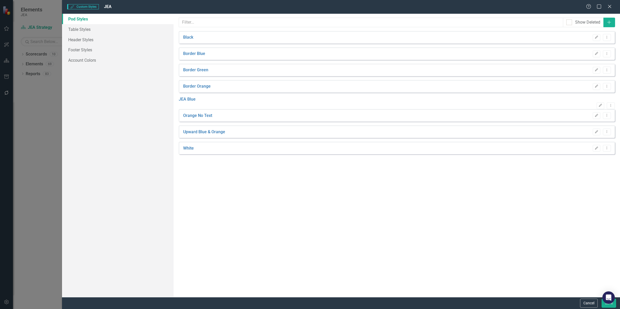
click at [199, 85] on link "Border Orange" at bounding box center [197, 87] width 28 height 6
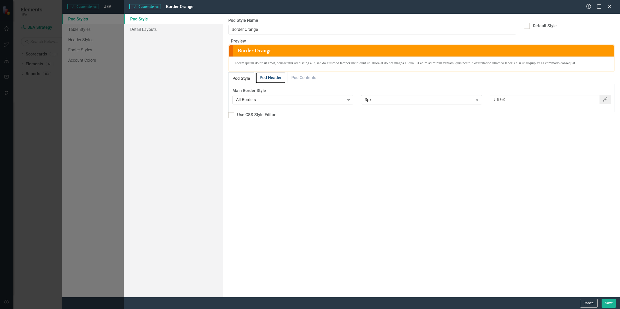
click at [271, 84] on link "Pod Header" at bounding box center [271, 77] width 30 height 11
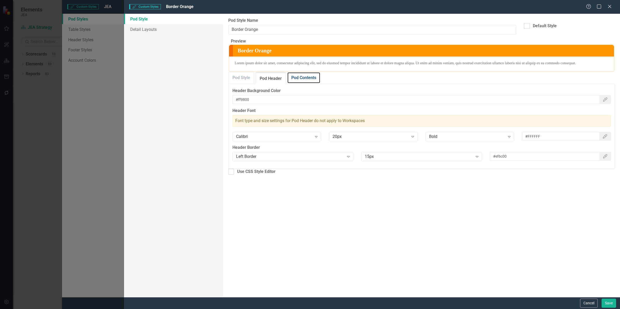
click at [309, 84] on link "Pod Contents" at bounding box center [304, 77] width 33 height 11
click at [415, 139] on icon "Expand" at bounding box center [412, 137] width 5 height 4
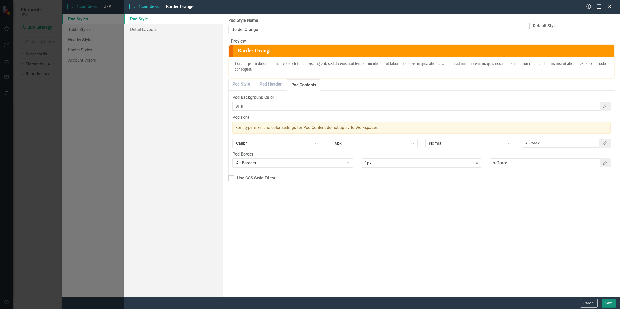
click at [611, 305] on button "Save" at bounding box center [609, 303] width 15 height 9
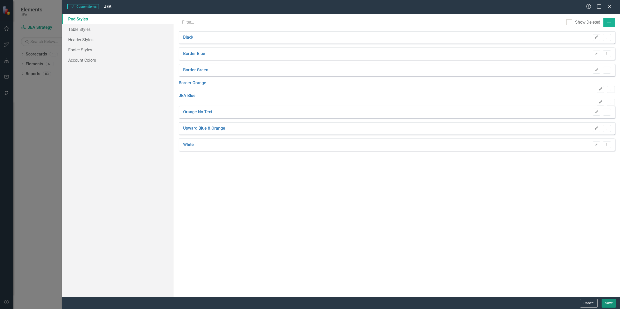
click at [611, 305] on button "Save" at bounding box center [609, 303] width 15 height 9
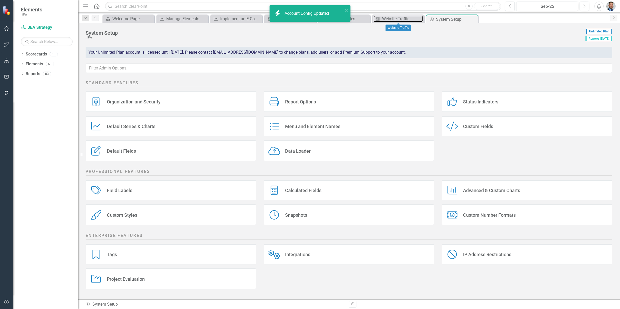
click at [386, 19] on div "Website Traffic" at bounding box center [402, 19] width 41 height 6
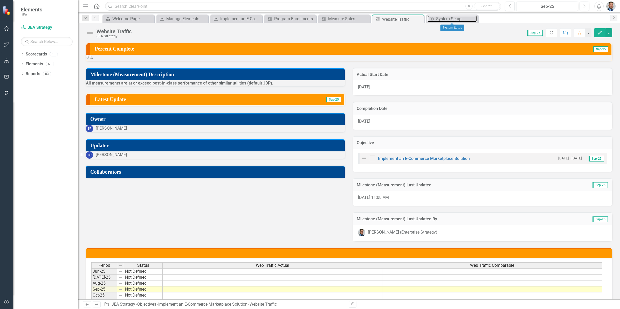
click at [443, 18] on div "System Setup" at bounding box center [456, 19] width 41 height 6
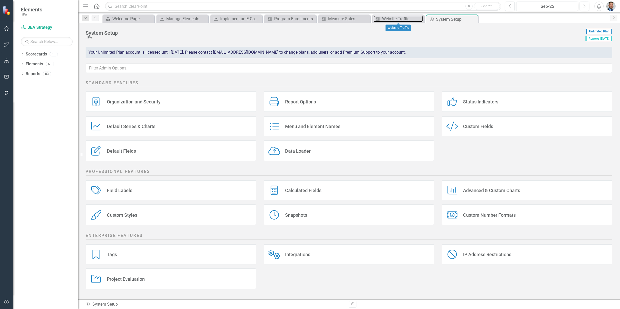
click at [401, 20] on div "Website Traffic" at bounding box center [402, 19] width 41 height 6
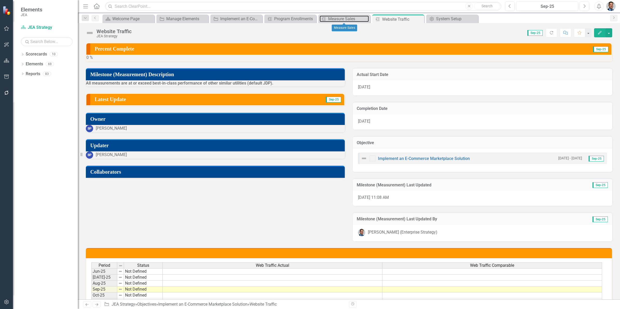
click at [340, 20] on div "Measure Sales" at bounding box center [348, 19] width 41 height 6
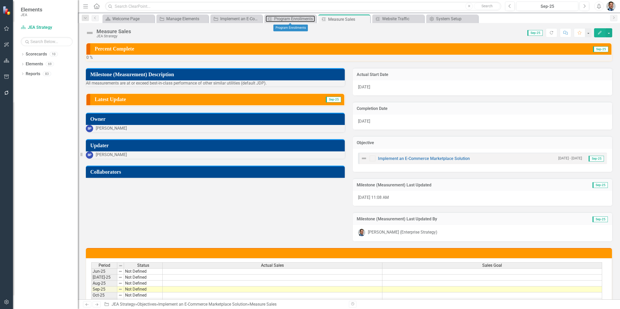
click at [291, 19] on div "Program Enrollments" at bounding box center [294, 19] width 41 height 6
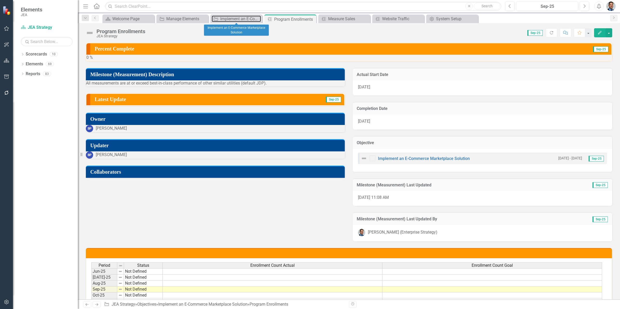
click at [234, 19] on div "Implement an E-Commerce Marketplace Solution" at bounding box center [240, 19] width 41 height 6
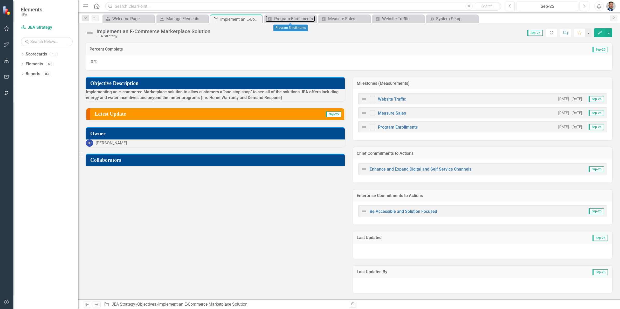
click at [282, 21] on div "Program Enrollments" at bounding box center [294, 19] width 41 height 6
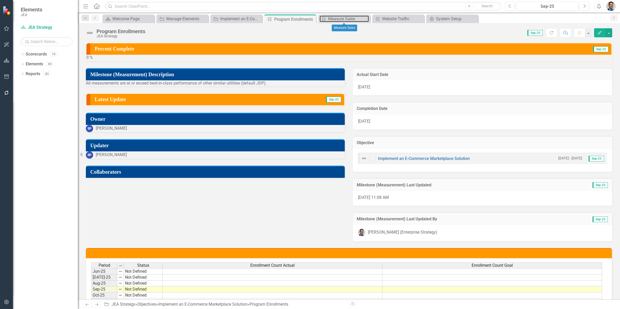
click at [339, 21] on div "Measure Sales" at bounding box center [348, 19] width 41 height 6
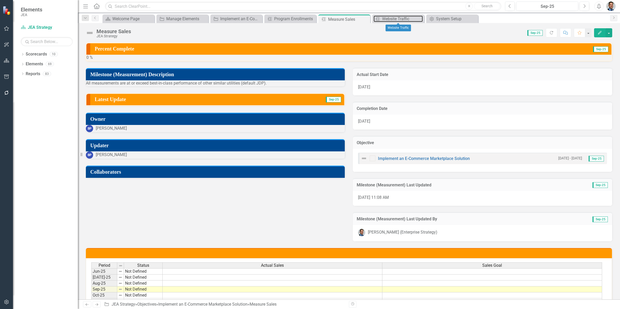
click at [388, 21] on div "Website Traffic" at bounding box center [402, 19] width 41 height 6
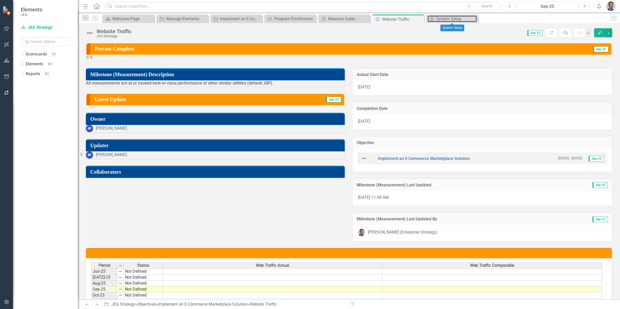
click at [441, 19] on div "System Setup" at bounding box center [456, 19] width 41 height 6
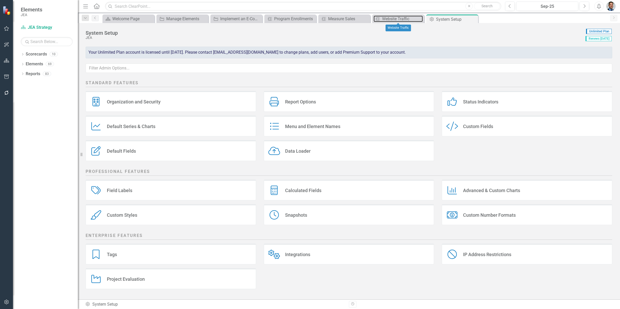
click at [385, 17] on div "Website Traffic" at bounding box center [402, 19] width 41 height 6
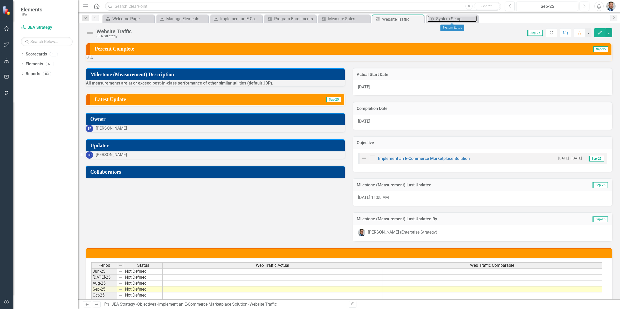
click at [442, 18] on div "System Setup" at bounding box center [456, 19] width 41 height 6
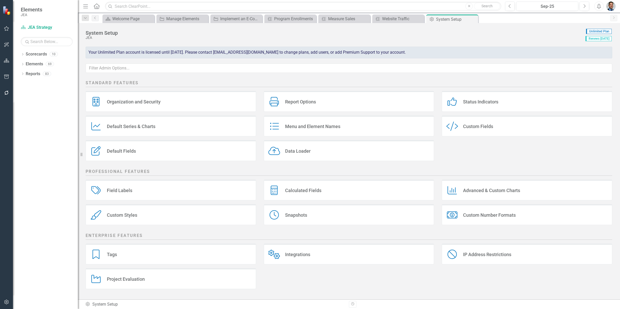
click at [132, 217] on div "Custom Styles" at bounding box center [122, 215] width 30 height 6
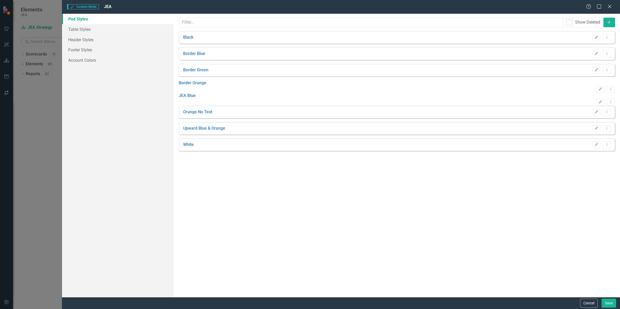
click at [597, 114] on icon "Edit" at bounding box center [597, 112] width 4 height 3
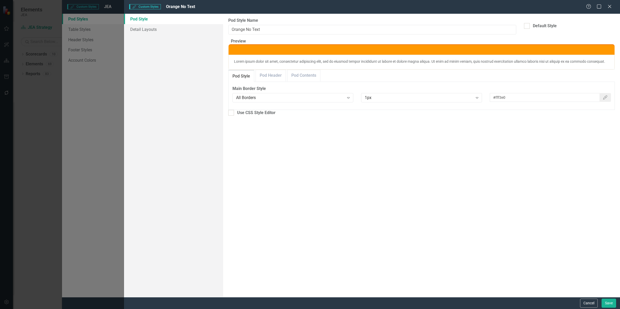
click at [333, 101] on div "All Borders" at bounding box center [290, 98] width 108 height 6
click at [304, 100] on div "Left Border" at bounding box center [290, 97] width 108 height 6
click at [266, 81] on link "Pod Header" at bounding box center [271, 75] width 30 height 11
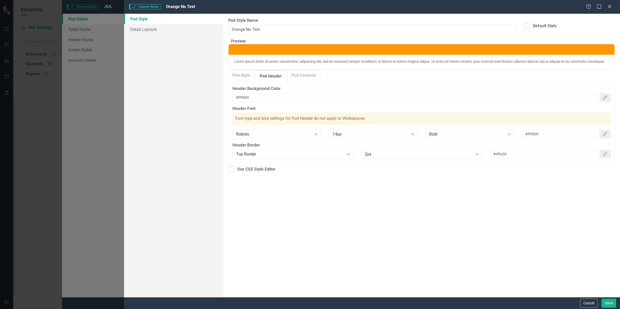
click at [304, 158] on div "Top Border" at bounding box center [290, 155] width 108 height 6
click at [477, 156] on icon "Expand" at bounding box center [477, 154] width 5 height 4
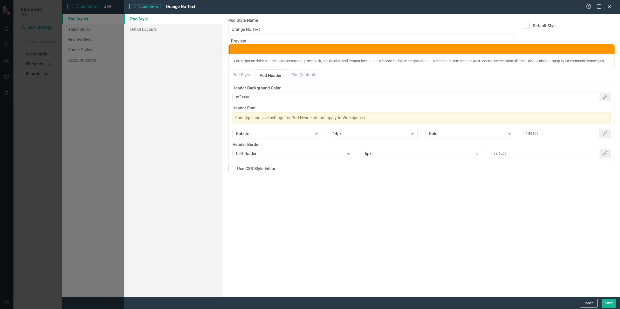
click at [425, 159] on div "6px Expand" at bounding box center [421, 153] width 121 height 9
click at [402, 159] on div "12px Expand" at bounding box center [421, 153] width 121 height 9
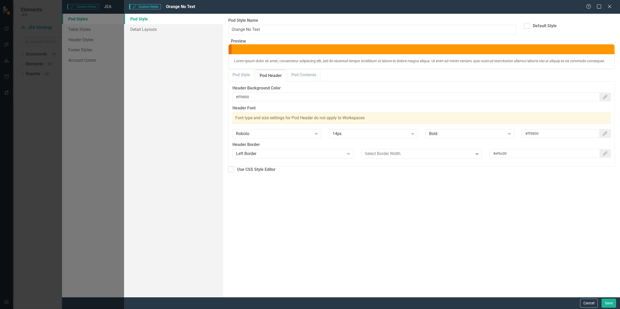
click at [610, 304] on button "Save" at bounding box center [609, 303] width 15 height 9
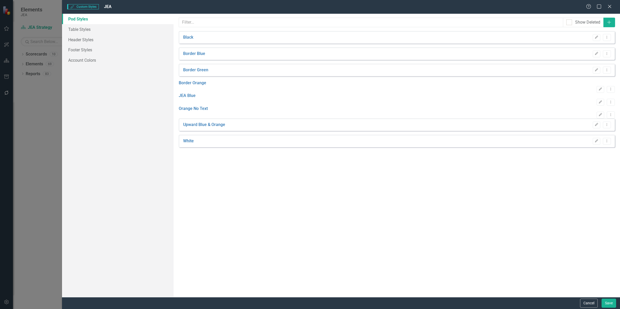
click at [202, 86] on link "Border Orange" at bounding box center [193, 83] width 28 height 6
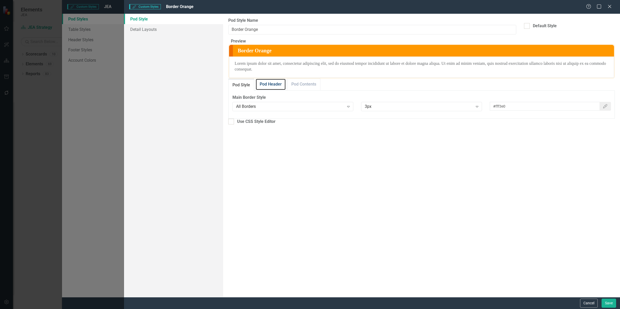
click at [272, 90] on link "Pod Header" at bounding box center [271, 84] width 30 height 11
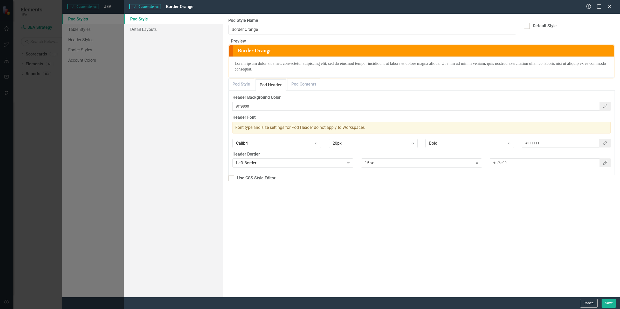
click at [589, 302] on button "Cancel" at bounding box center [589, 303] width 18 height 9
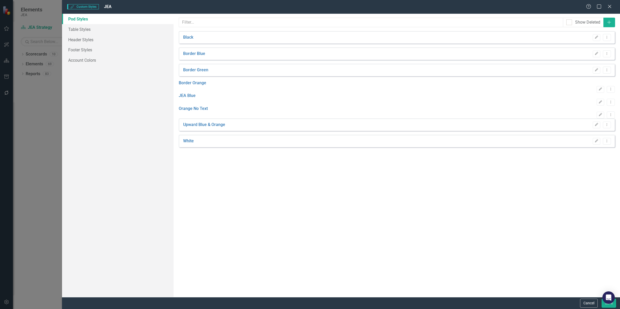
click at [586, 304] on button "Cancel" at bounding box center [589, 303] width 18 height 9
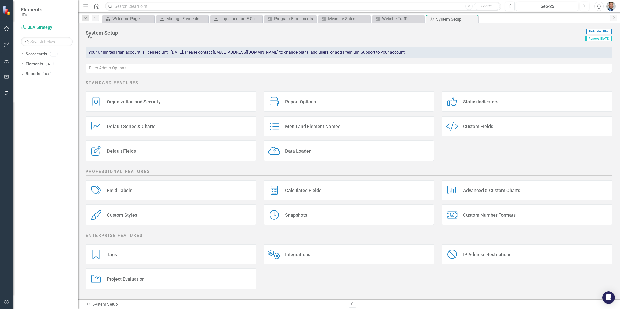
click at [145, 214] on div "Custom Styles Custom Styles" at bounding box center [171, 215] width 171 height 21
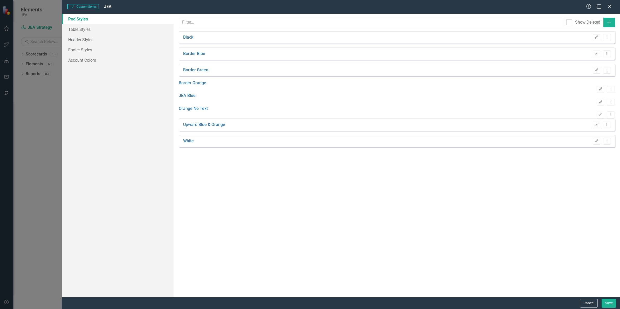
click at [208, 112] on link "Orange No Text" at bounding box center [193, 109] width 29 height 6
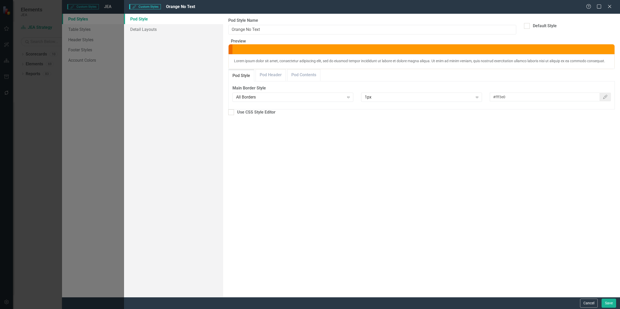
click at [589, 303] on button "Cancel" at bounding box center [589, 303] width 18 height 9
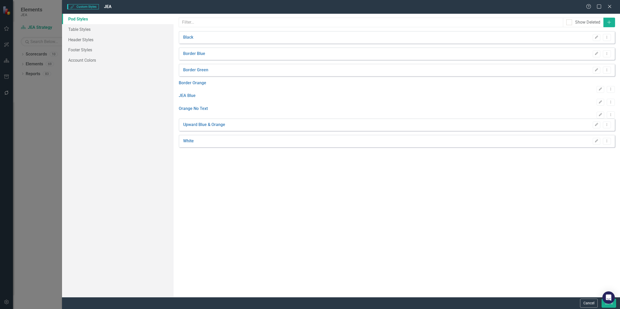
click at [589, 303] on button "Cancel" at bounding box center [589, 303] width 18 height 9
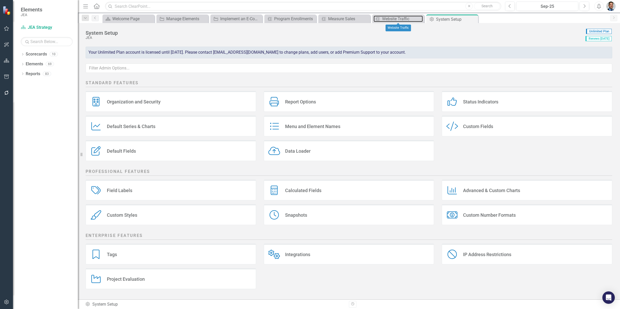
click at [389, 21] on div "Website Traffic" at bounding box center [402, 19] width 41 height 6
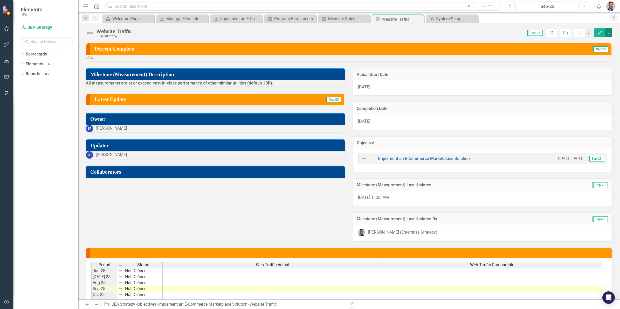
click at [609, 34] on button "button" at bounding box center [609, 32] width 7 height 9
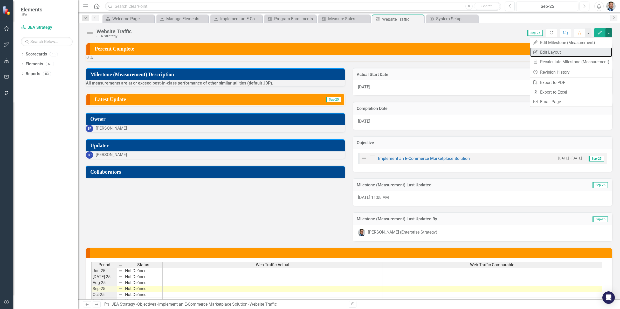
click at [552, 53] on link "Edit Report Edit Layout" at bounding box center [572, 53] width 82 height 10
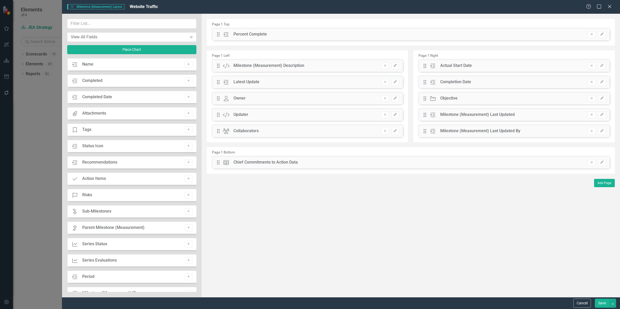
click at [611, 6] on icon "Close" at bounding box center [609, 6] width 5 height 4
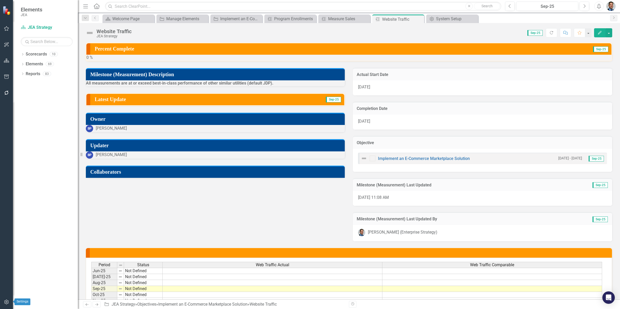
click at [6, 305] on button "button" at bounding box center [7, 302] width 12 height 11
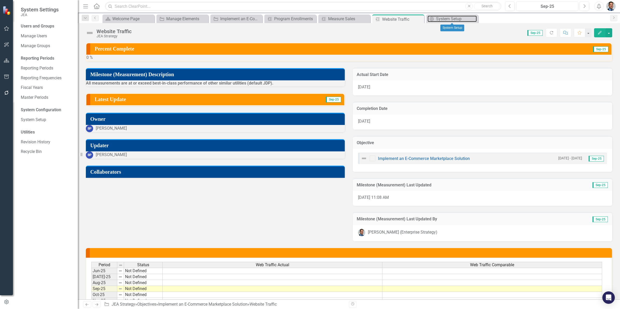
click at [448, 16] on div "System Setup" at bounding box center [456, 19] width 41 height 6
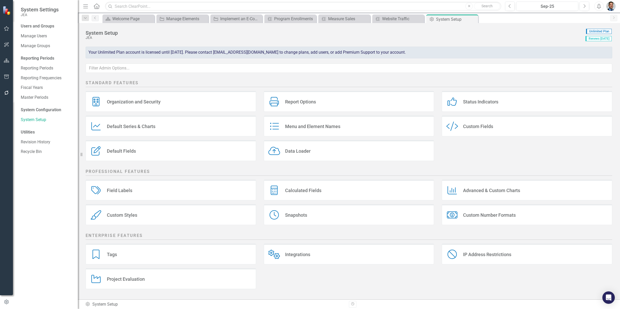
click at [150, 216] on div "Custom Styles Custom Styles" at bounding box center [171, 215] width 171 height 21
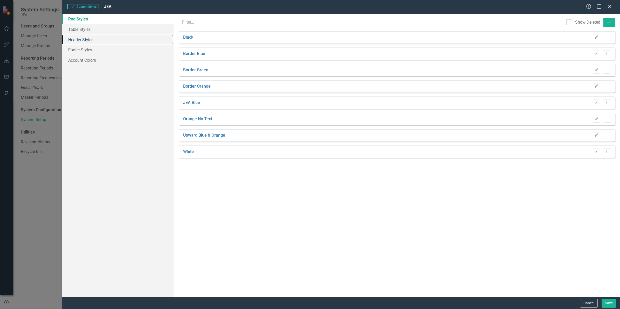
click at [80, 38] on link "Header Styles" at bounding box center [118, 40] width 112 height 10
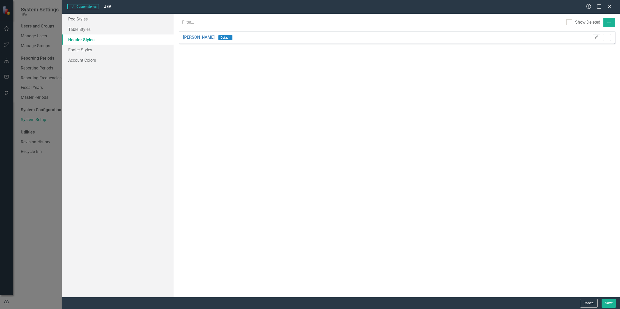
click at [597, 38] on icon "Edit" at bounding box center [597, 37] width 4 height 3
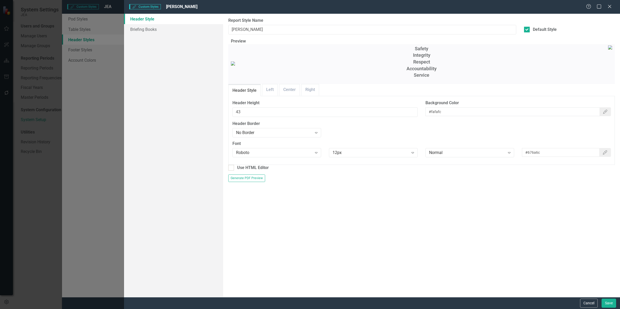
click at [589, 304] on button "Cancel" at bounding box center [589, 303] width 18 height 9
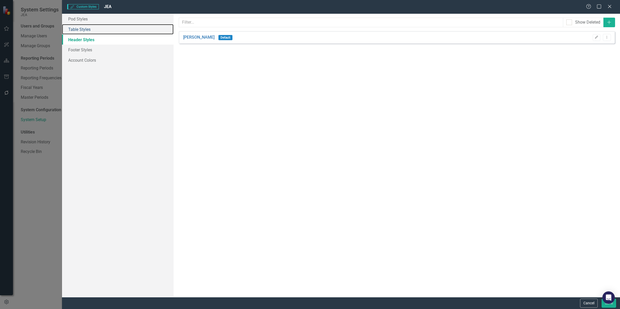
click at [82, 30] on link "Table Styles" at bounding box center [118, 29] width 112 height 10
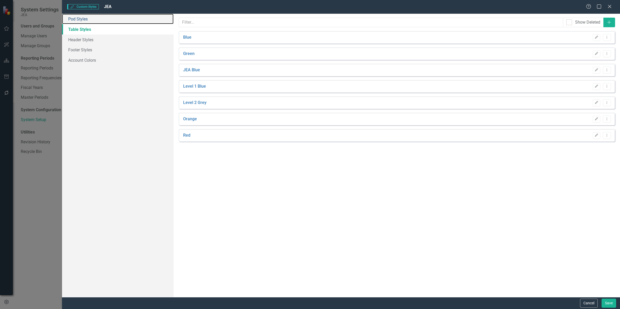
click at [82, 19] on link "Pod Styles" at bounding box center [118, 19] width 112 height 10
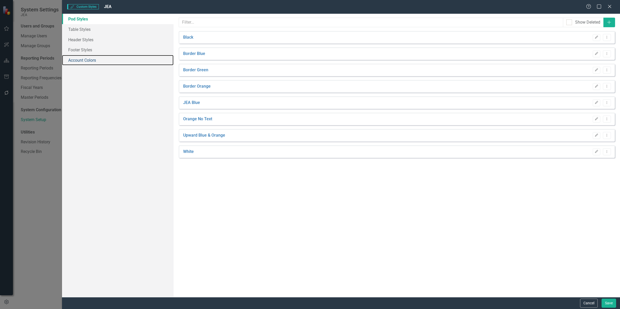
click at [82, 61] on link "Account Colors" at bounding box center [118, 60] width 112 height 10
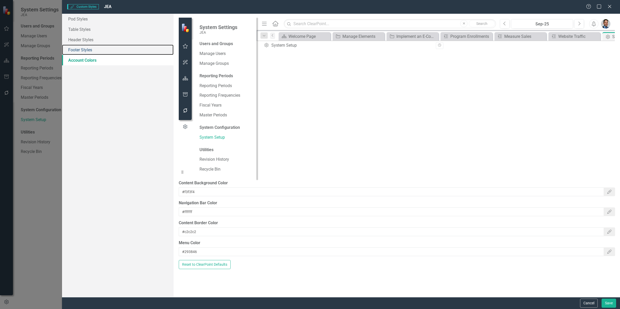
click at [85, 49] on link "Footer Styles" at bounding box center [118, 50] width 112 height 10
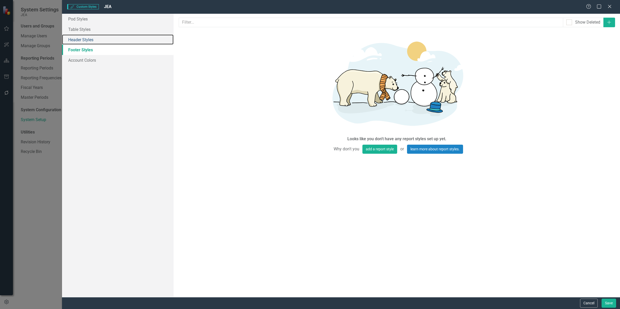
click at [84, 39] on link "Header Styles" at bounding box center [118, 40] width 112 height 10
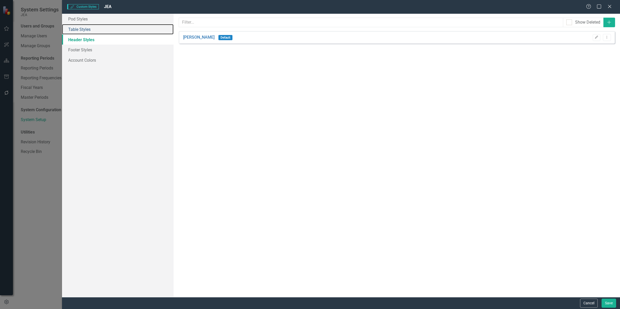
click at [83, 26] on link "Table Styles" at bounding box center [118, 29] width 112 height 10
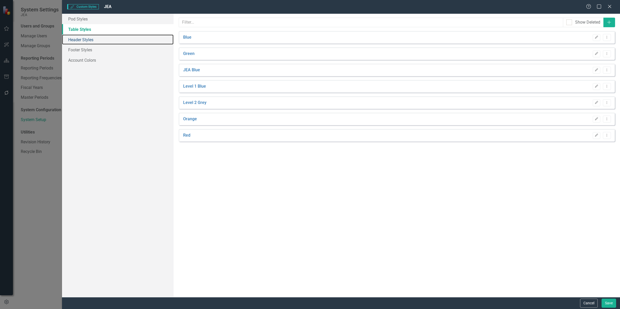
click at [81, 39] on link "Header Styles" at bounding box center [118, 40] width 112 height 10
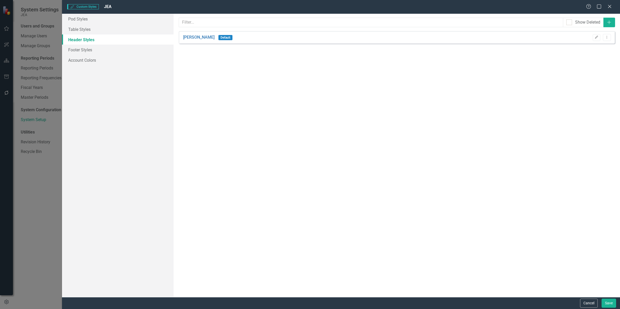
click at [607, 38] on icon "Dropdown Menu" at bounding box center [607, 37] width 4 height 3
click at [519, 67] on div "Header and Footer Report Styles are used in ClearPoint Briefing Books (PDF Expo…" at bounding box center [397, 156] width 447 height 284
click at [608, 6] on icon "Close" at bounding box center [609, 6] width 5 height 4
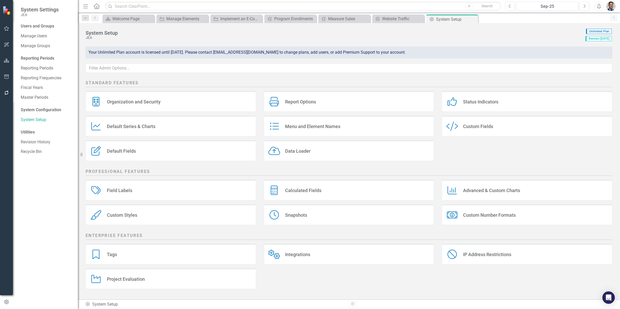
click at [125, 100] on div "Organization and Security" at bounding box center [134, 102] width 54 height 6
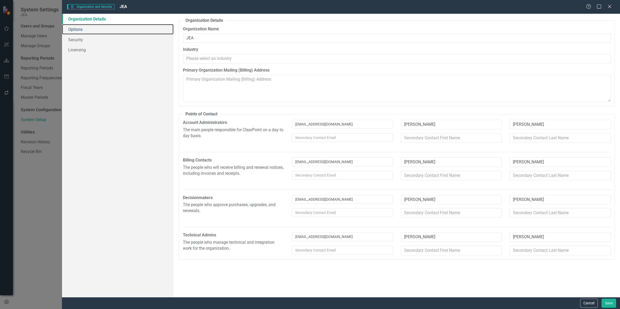
click at [75, 29] on link "Options" at bounding box center [118, 29] width 112 height 10
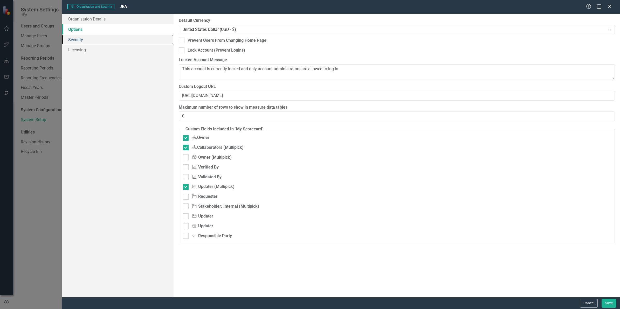
click at [78, 38] on link "Security" at bounding box center [118, 40] width 112 height 10
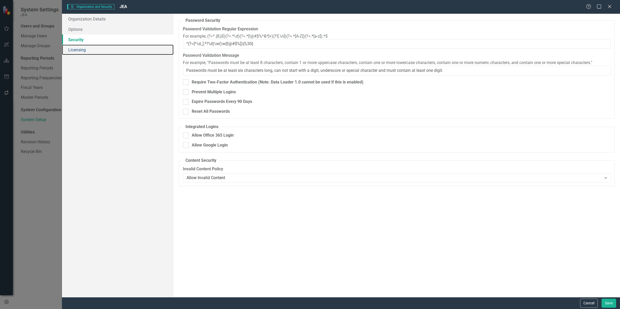
click at [78, 50] on link "Licensing" at bounding box center [118, 50] width 112 height 10
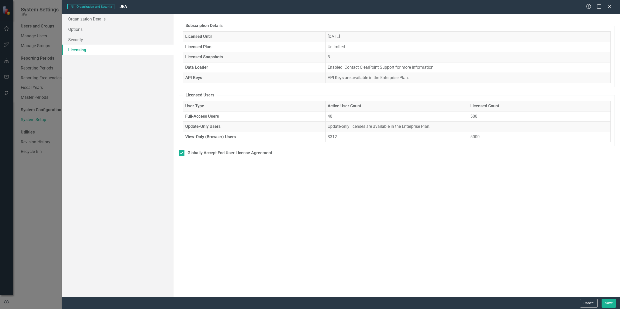
click at [590, 304] on button "Cancel" at bounding box center [589, 303] width 18 height 9
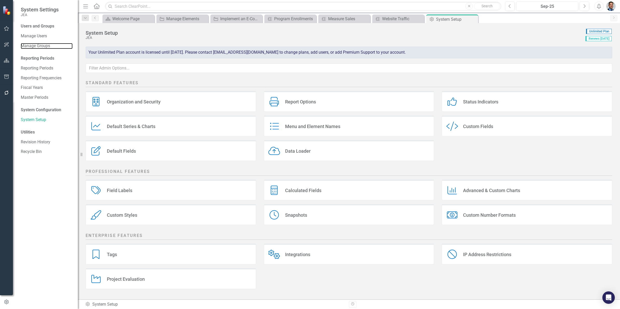
click at [36, 46] on link "Manage Groups" at bounding box center [47, 46] width 52 height 6
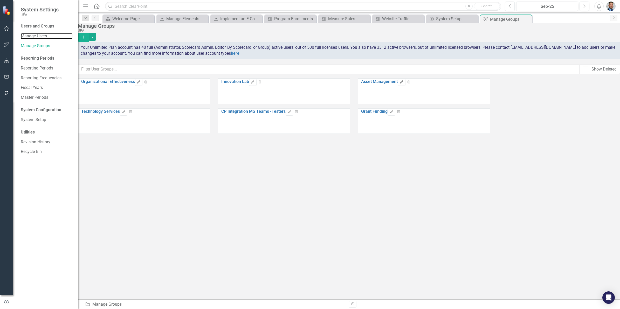
click at [40, 35] on link "Manage Users" at bounding box center [47, 36] width 52 height 6
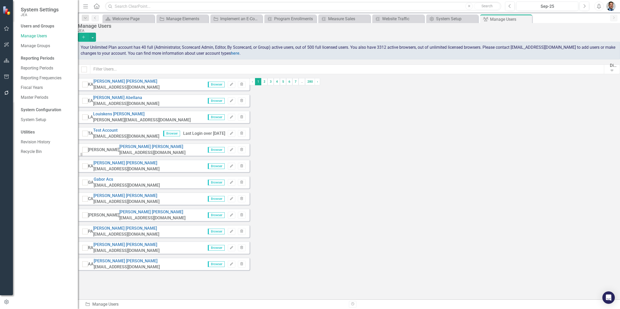
click at [234, 151] on icon "Edit" at bounding box center [232, 149] width 4 height 3
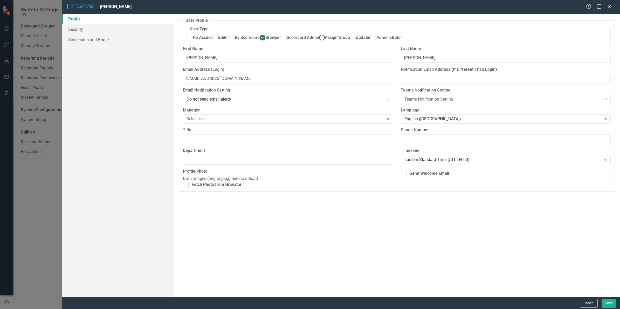
click at [326, 42] on ins at bounding box center [322, 38] width 8 height 8
click at [326, 42] on input "Assign Group" at bounding box center [322, 38] width 8 height 8
radio input "true"
click at [326, 42] on ins at bounding box center [322, 38] width 8 height 8
click at [326, 42] on input "Assign Group" at bounding box center [322, 38] width 8 height 8
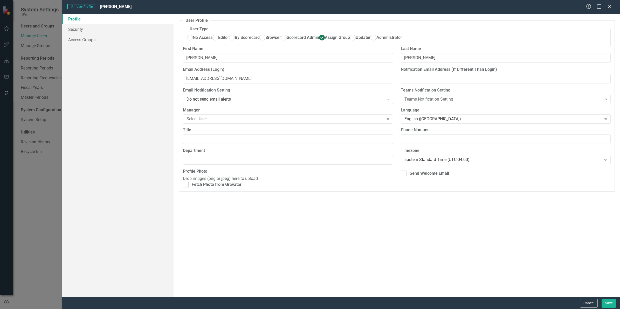
click at [326, 42] on ins at bounding box center [322, 38] width 8 height 8
click at [326, 42] on input "Assign Group" at bounding box center [322, 38] width 8 height 8
click at [73, 38] on link "Access Groups" at bounding box center [118, 40] width 112 height 10
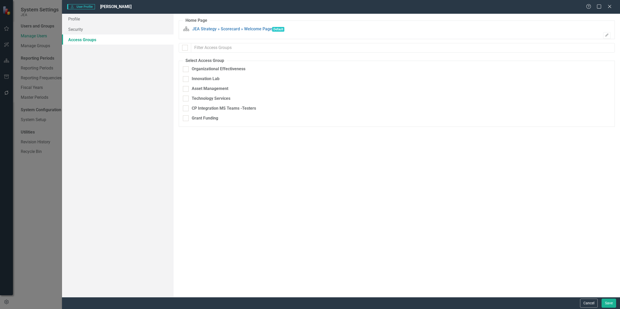
click at [586, 303] on button "Cancel" at bounding box center [589, 303] width 18 height 9
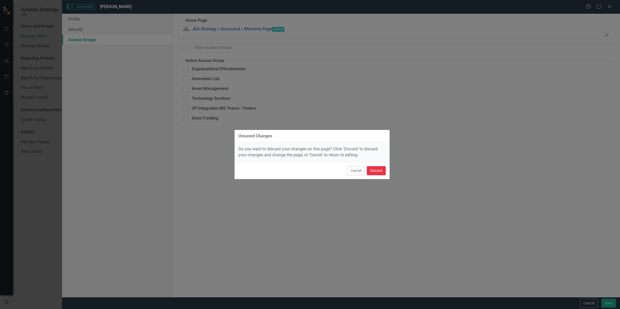
click at [374, 170] on button "Discard" at bounding box center [376, 170] width 19 height 9
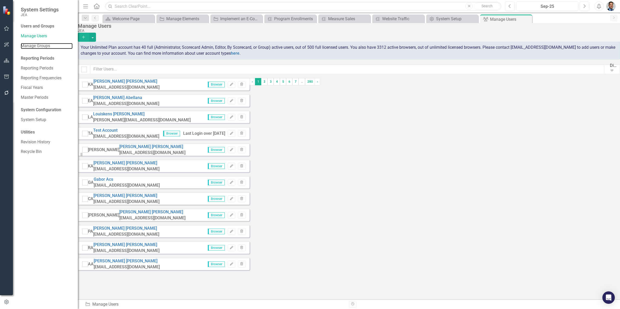
click at [39, 46] on link "Manage Groups" at bounding box center [47, 46] width 52 height 6
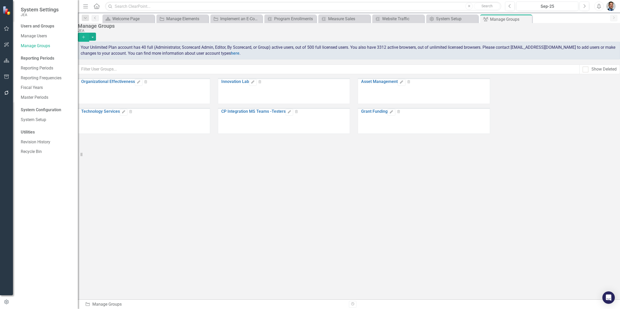
click at [89, 34] on button "Add" at bounding box center [83, 37] width 11 height 9
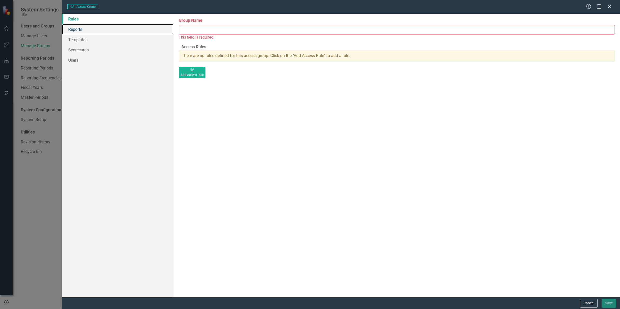
click at [80, 31] on link "Reports" at bounding box center [118, 29] width 112 height 10
click at [218, 28] on input "Group Name" at bounding box center [397, 30] width 436 height 10
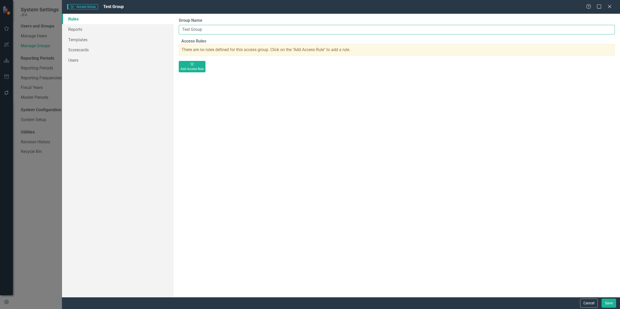
type input "Test Group"
click at [71, 29] on link "Reports" at bounding box center [118, 29] width 112 height 10
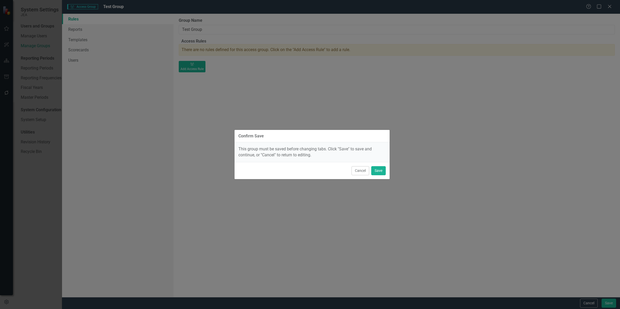
click at [357, 170] on button "Cancel" at bounding box center [361, 170] width 18 height 9
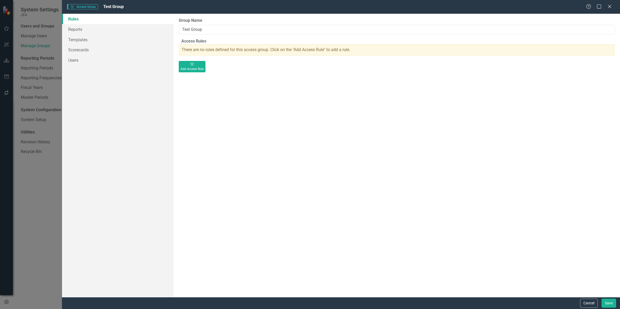
click at [591, 305] on button "Cancel" at bounding box center [589, 303] width 18 height 9
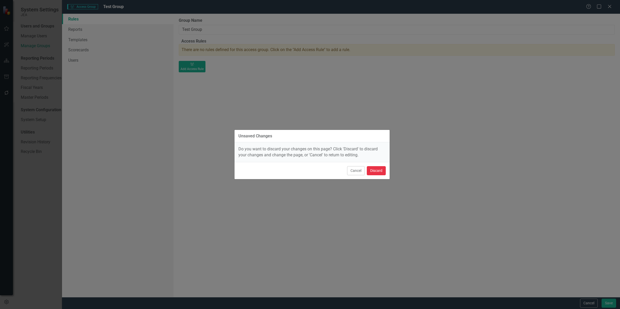
click at [376, 170] on button "Discard" at bounding box center [376, 170] width 19 height 9
